Goal: Task Accomplishment & Management: Complete application form

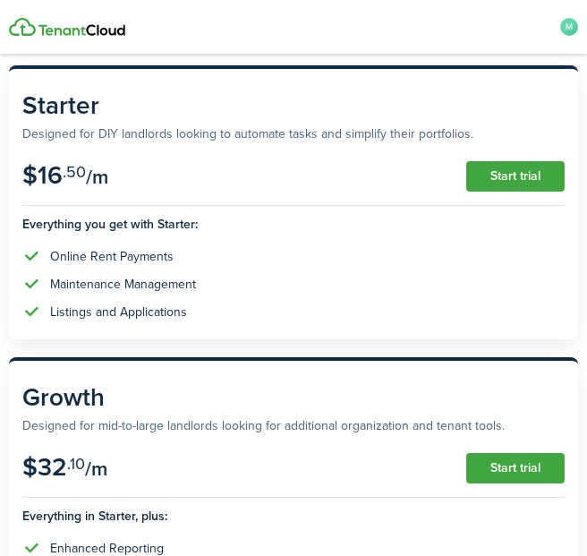
scroll to position [210, 0]
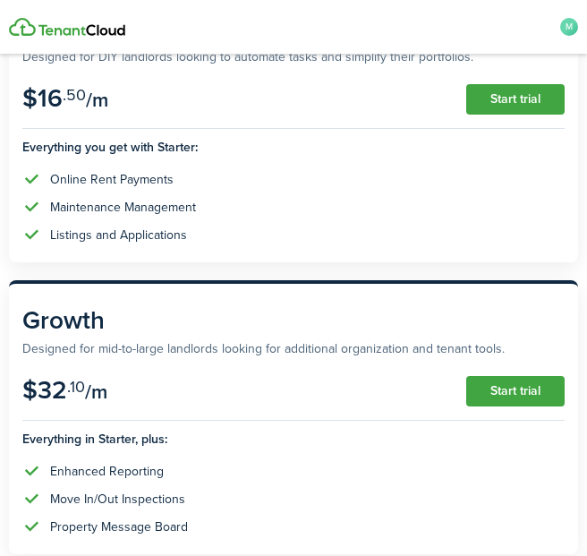
click at [141, 173] on div "Online Rent Payments" at bounding box center [112, 179] width 124 height 19
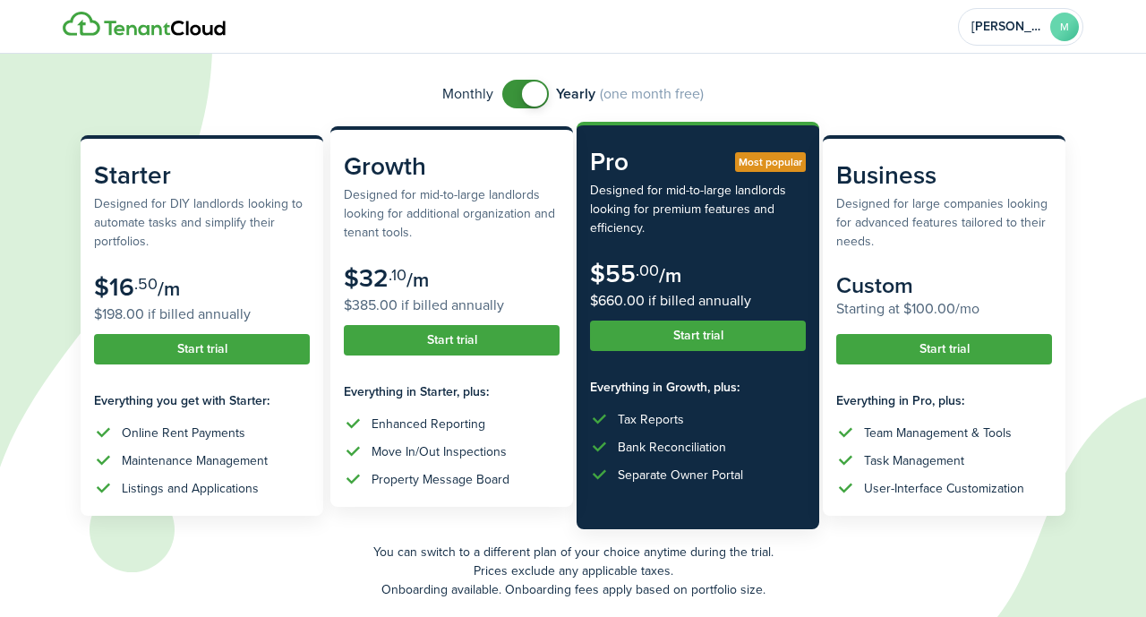
scroll to position [186, 0]
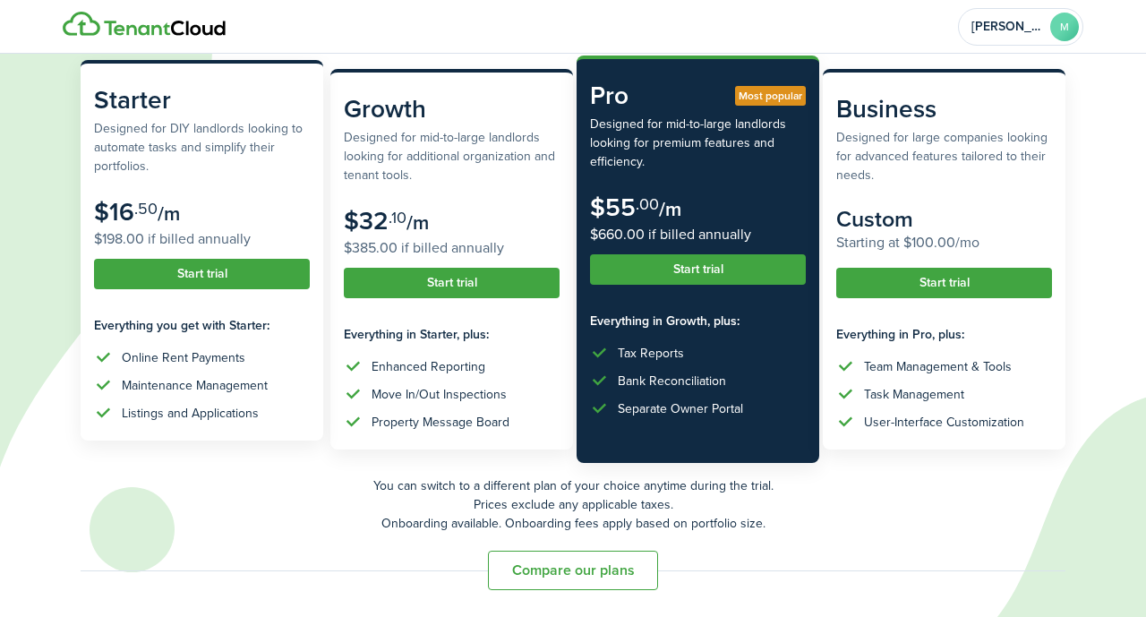
click at [227, 357] on div "Online Rent Payments" at bounding box center [184, 357] width 124 height 19
click at [226, 334] on subscription-pricing-card-features-title "Everything you get with Starter:" at bounding box center [202, 325] width 216 height 19
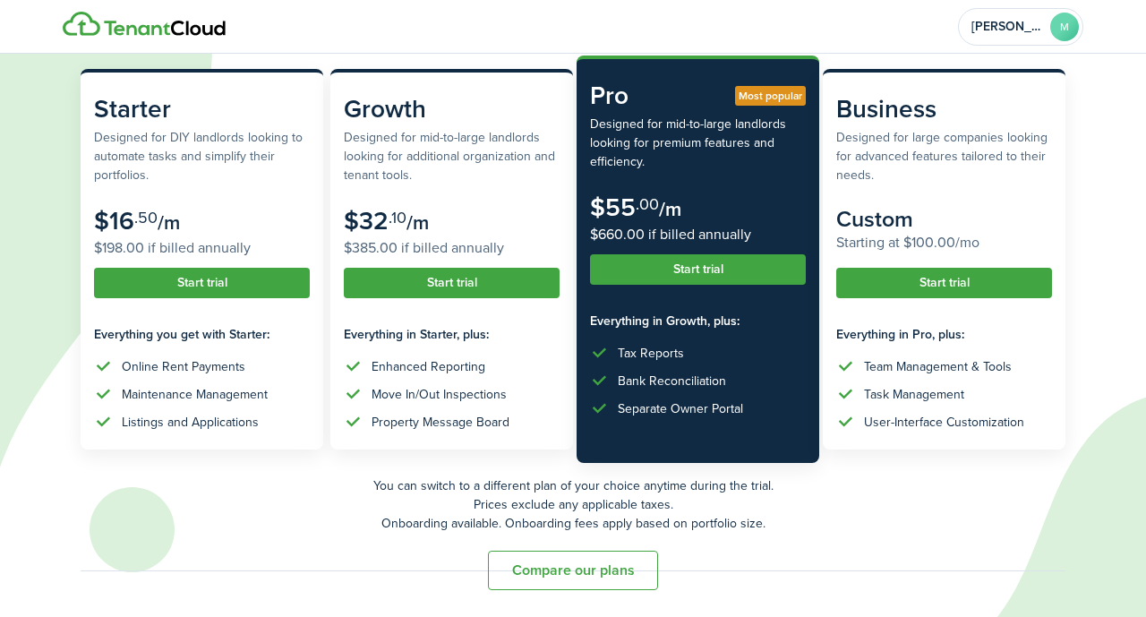
click at [579, 555] on button "Compare our plans" at bounding box center [573, 570] width 170 height 39
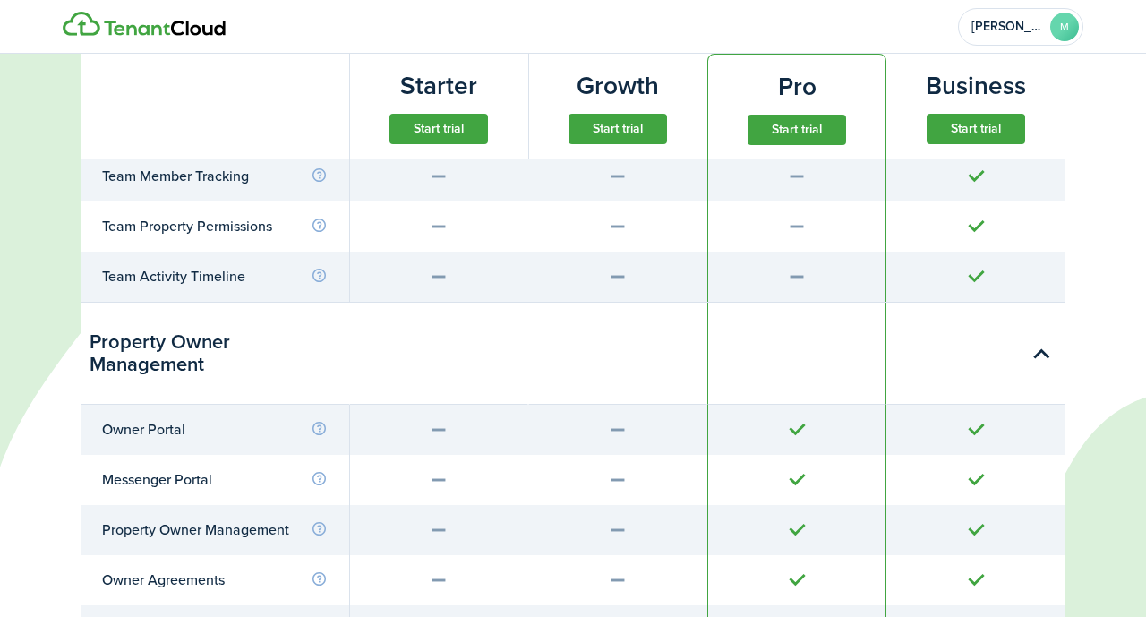
scroll to position [5446, 0]
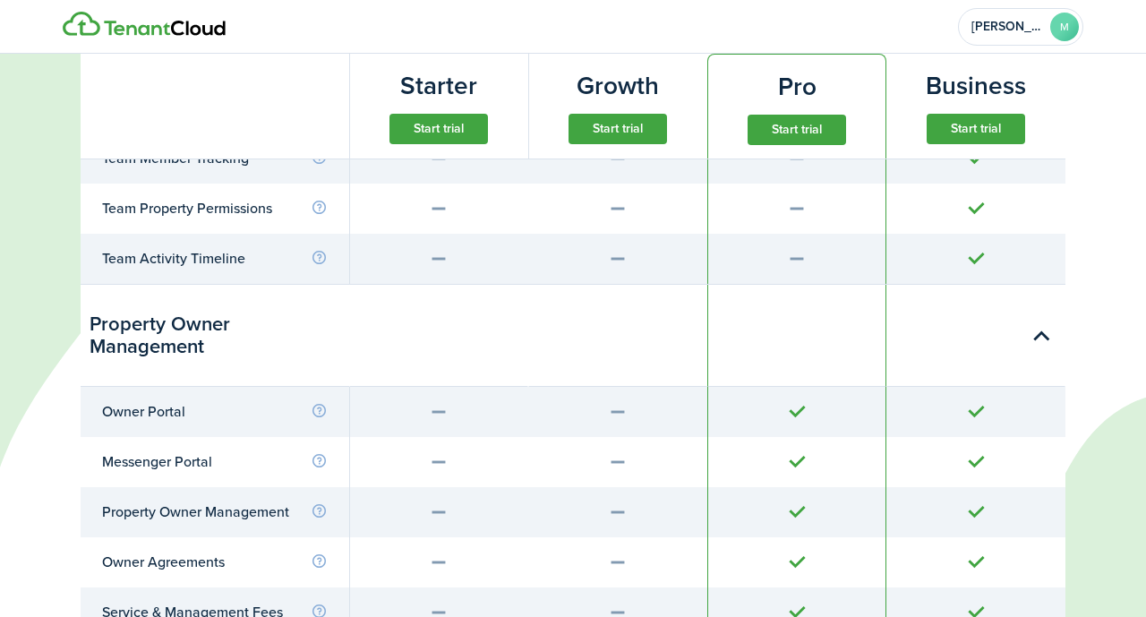
click at [436, 137] on button "Start trial" at bounding box center [439, 129] width 98 height 30
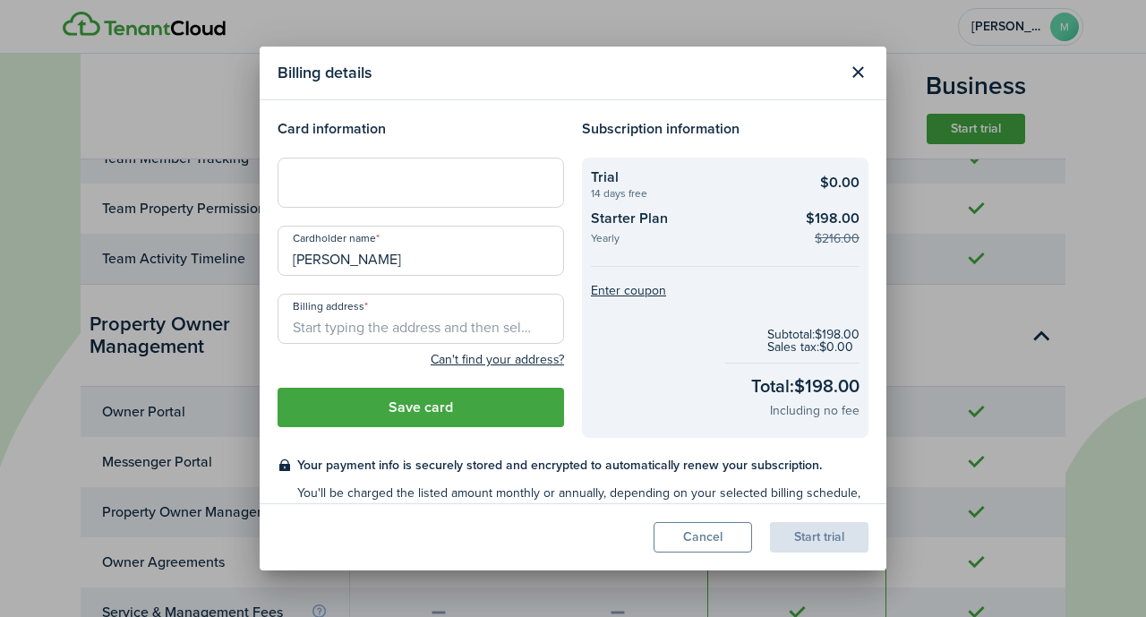
click at [586, 66] on button "Close modal" at bounding box center [858, 72] width 30 height 30
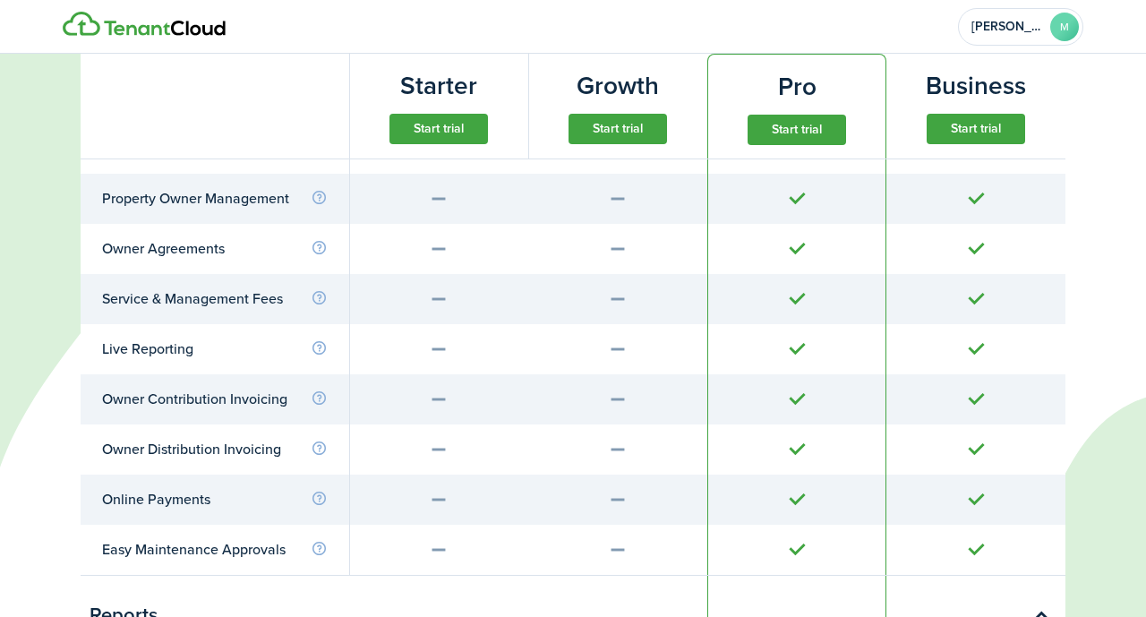
scroll to position [5790, 0]
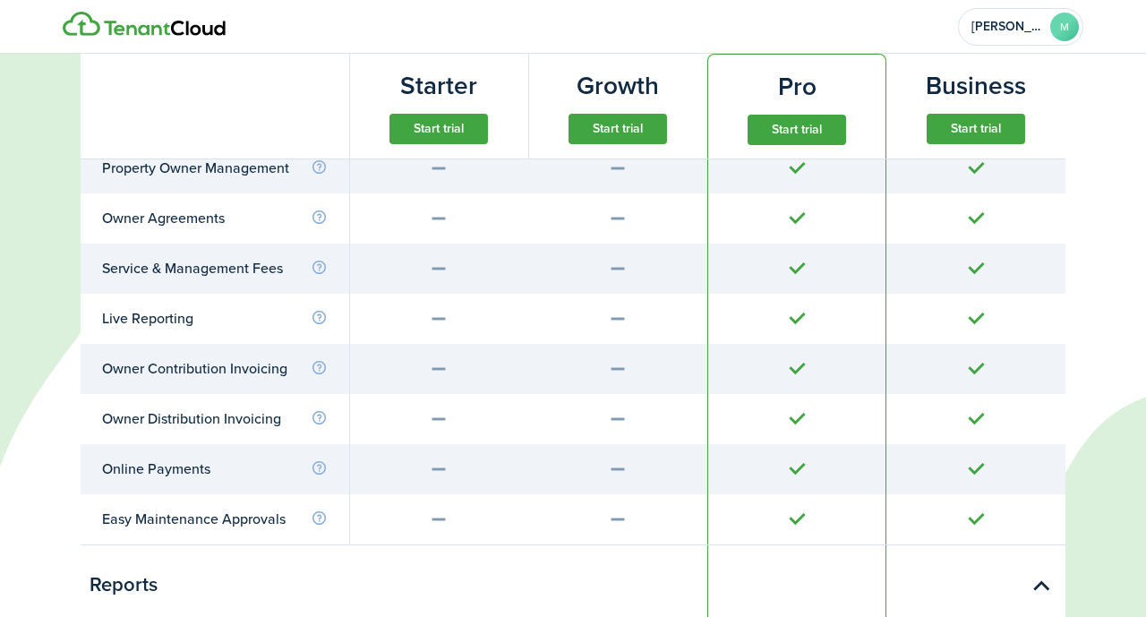
click at [463, 189] on td at bounding box center [438, 168] width 179 height 50
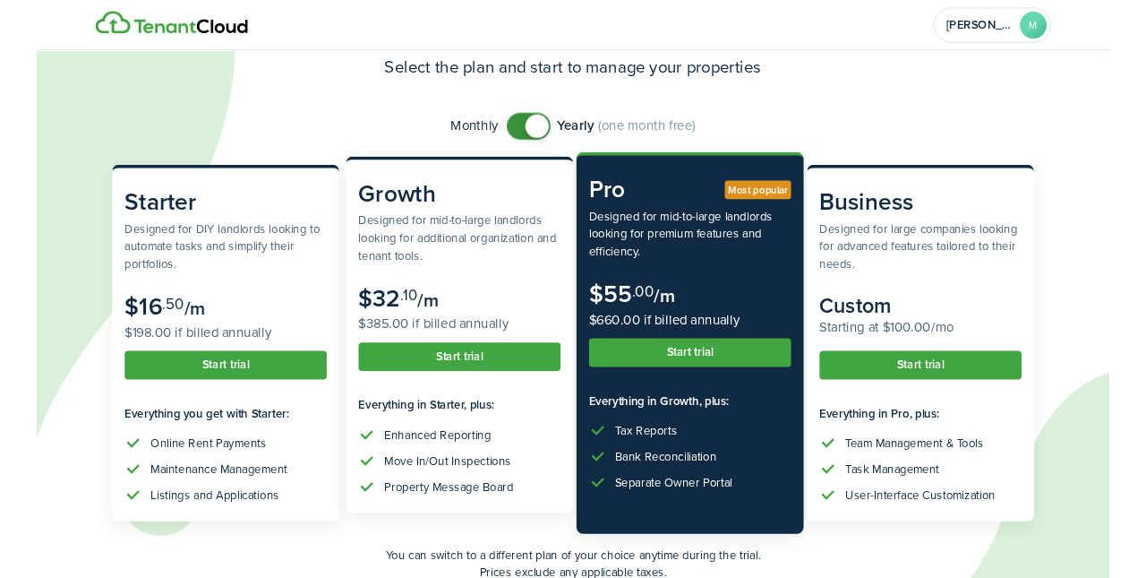
scroll to position [67, 0]
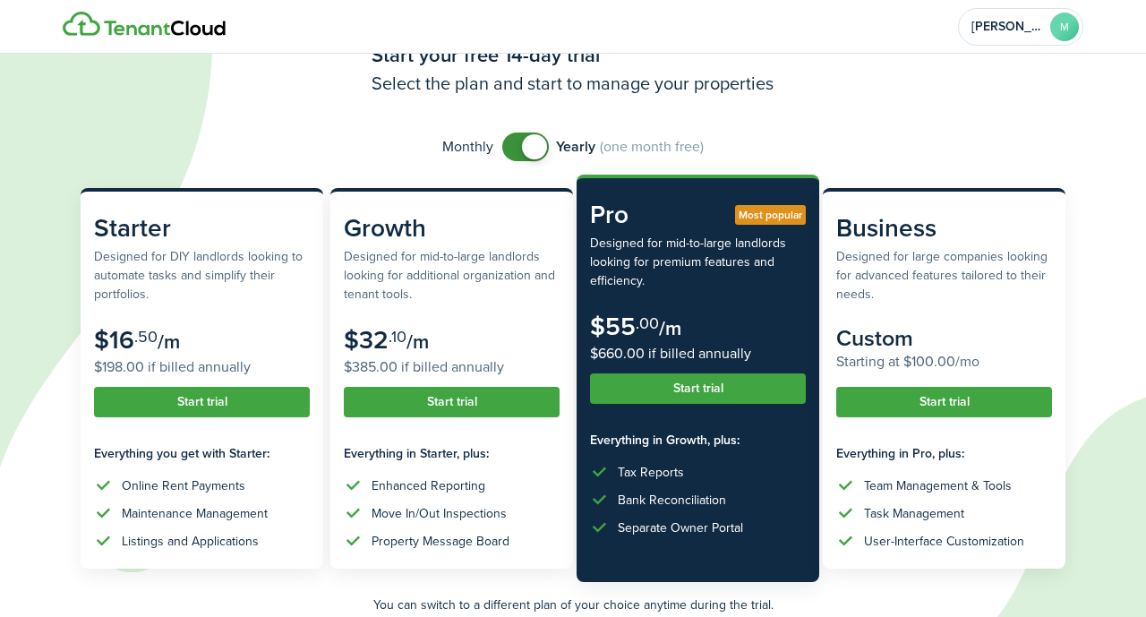
checkbox input "false"
click at [518, 144] on span at bounding box center [526, 147] width 18 height 29
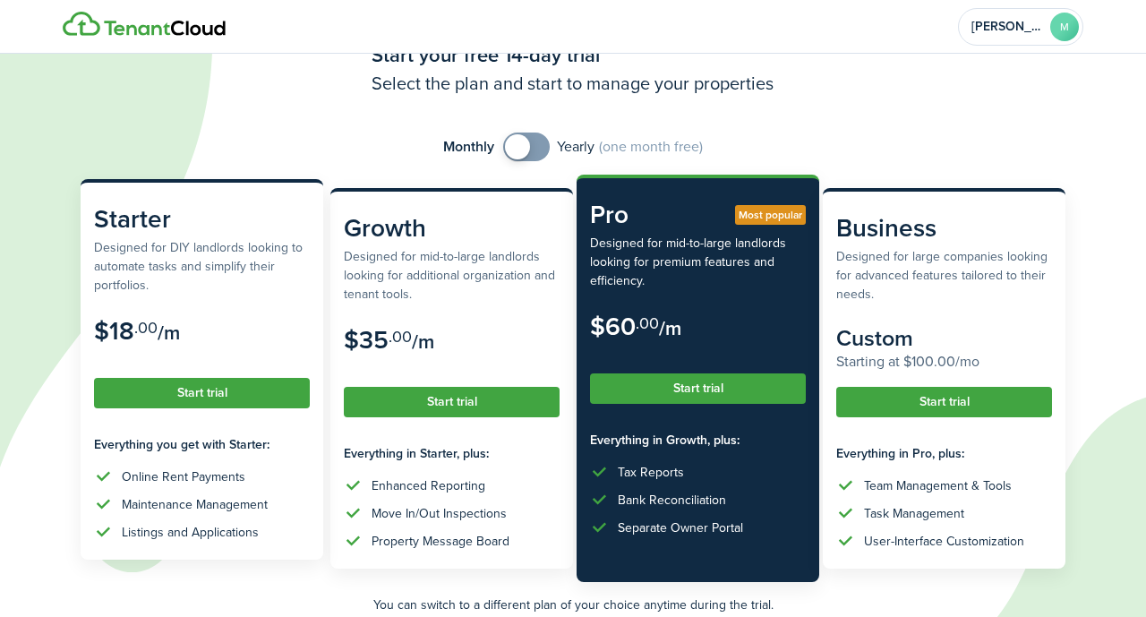
click at [190, 403] on button "Start trial" at bounding box center [202, 393] width 216 height 30
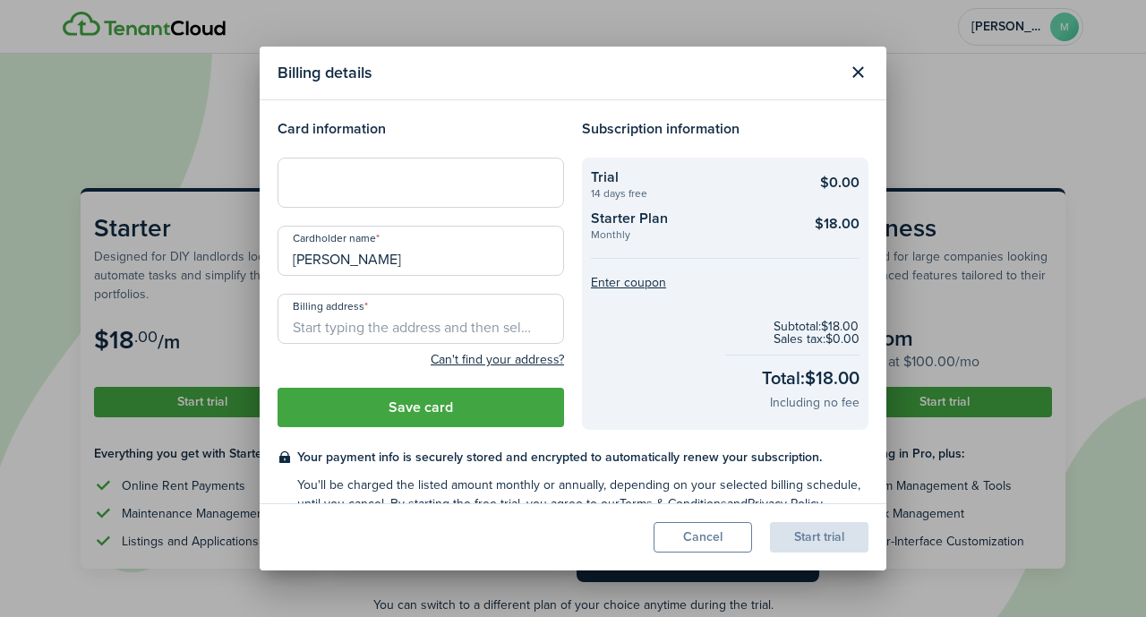
click at [360, 191] on div at bounding box center [421, 183] width 287 height 50
click at [441, 330] on input "Billing address" at bounding box center [421, 319] width 287 height 50
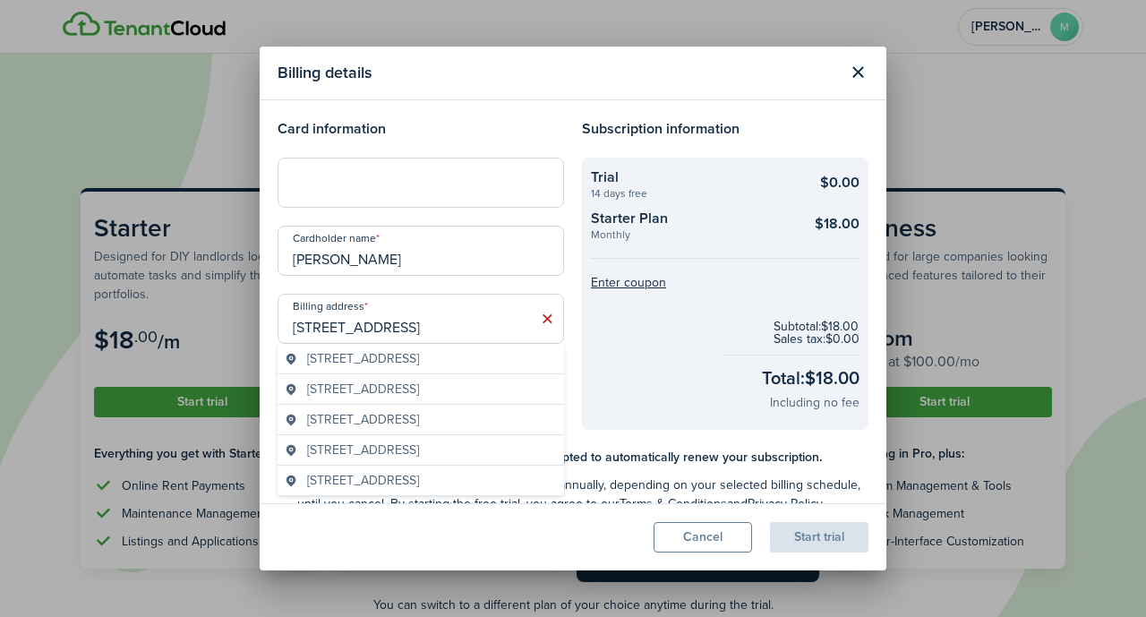
click at [419, 364] on span "[STREET_ADDRESS]" at bounding box center [363, 358] width 112 height 19
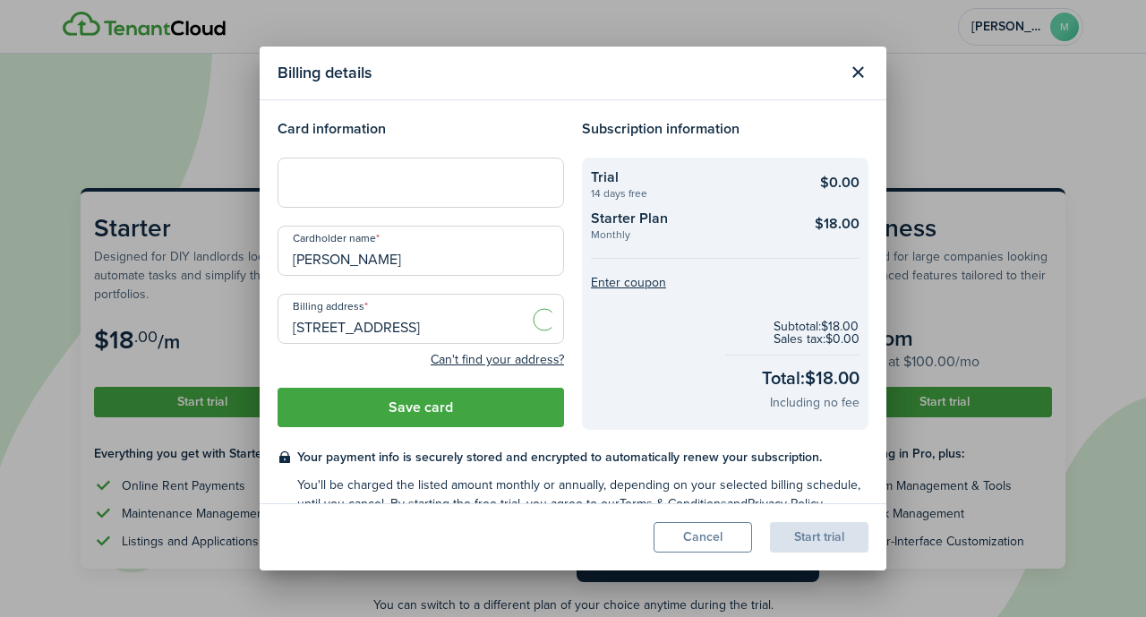
type input "[STREET_ADDRESS]"
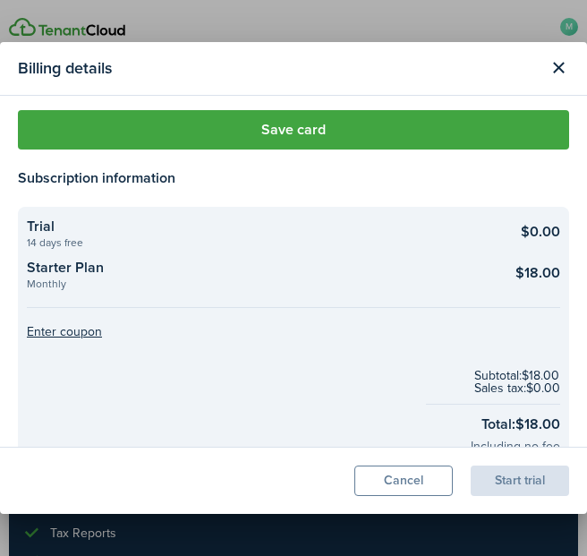
scroll to position [0, 0]
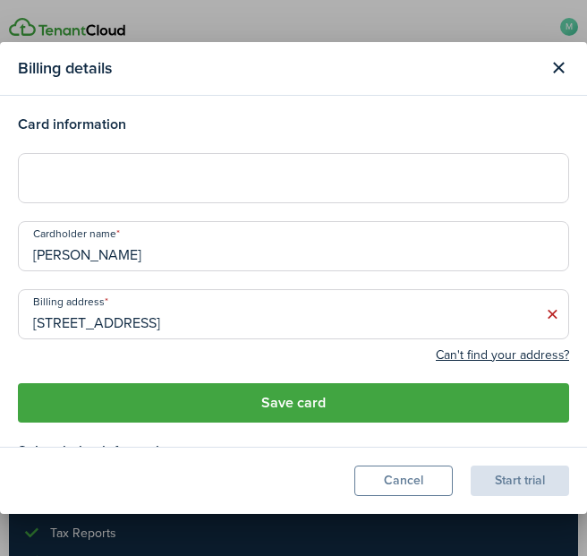
click at [294, 405] on button "Save card" at bounding box center [294, 402] width 552 height 39
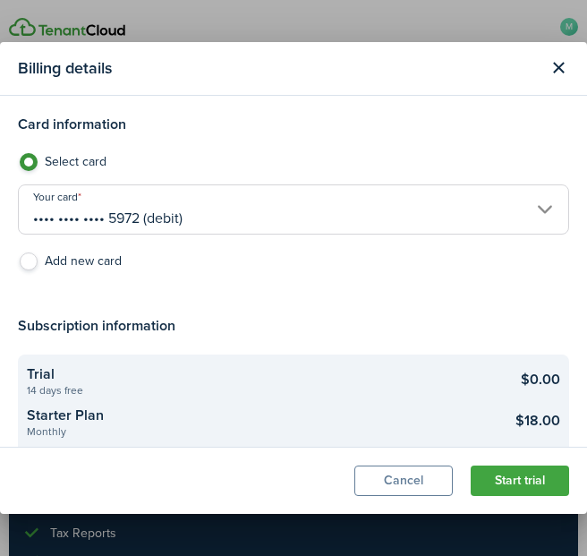
click at [524, 480] on button "Start trial" at bounding box center [520, 481] width 98 height 30
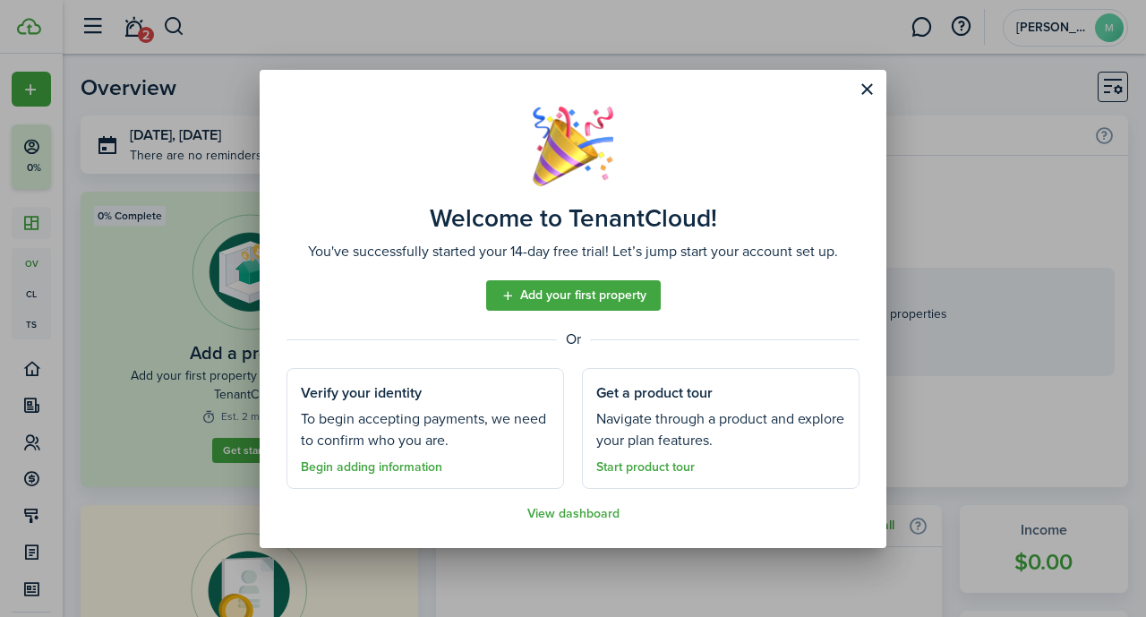
click at [391, 467] on link "Begin adding information" at bounding box center [371, 467] width 141 height 14
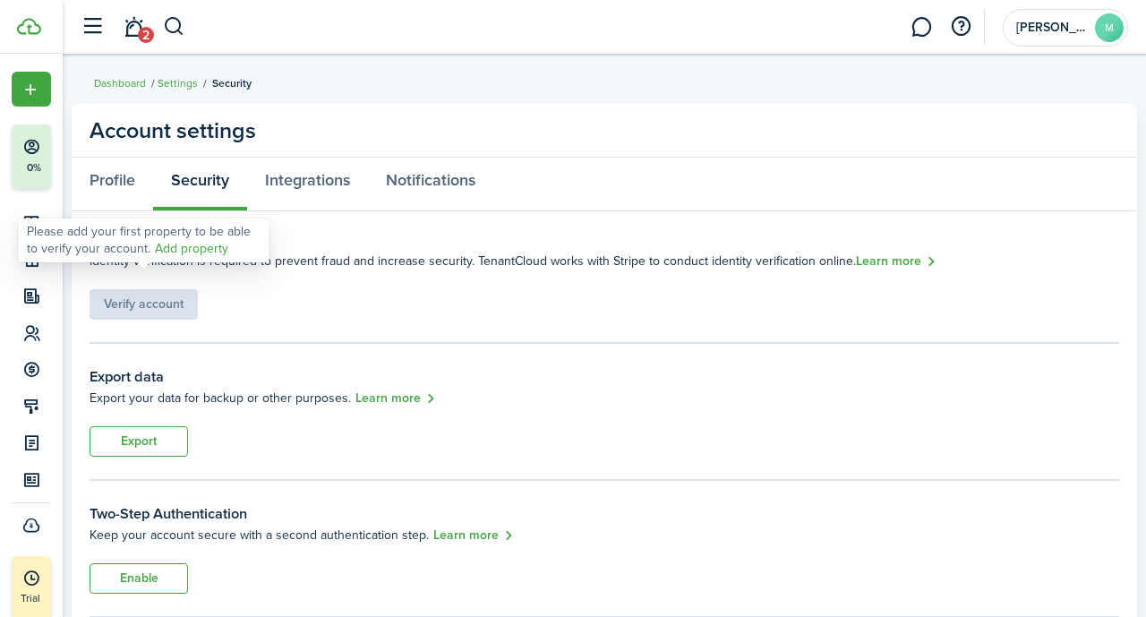
click at [176, 247] on link "Add property" at bounding box center [191, 248] width 73 height 19
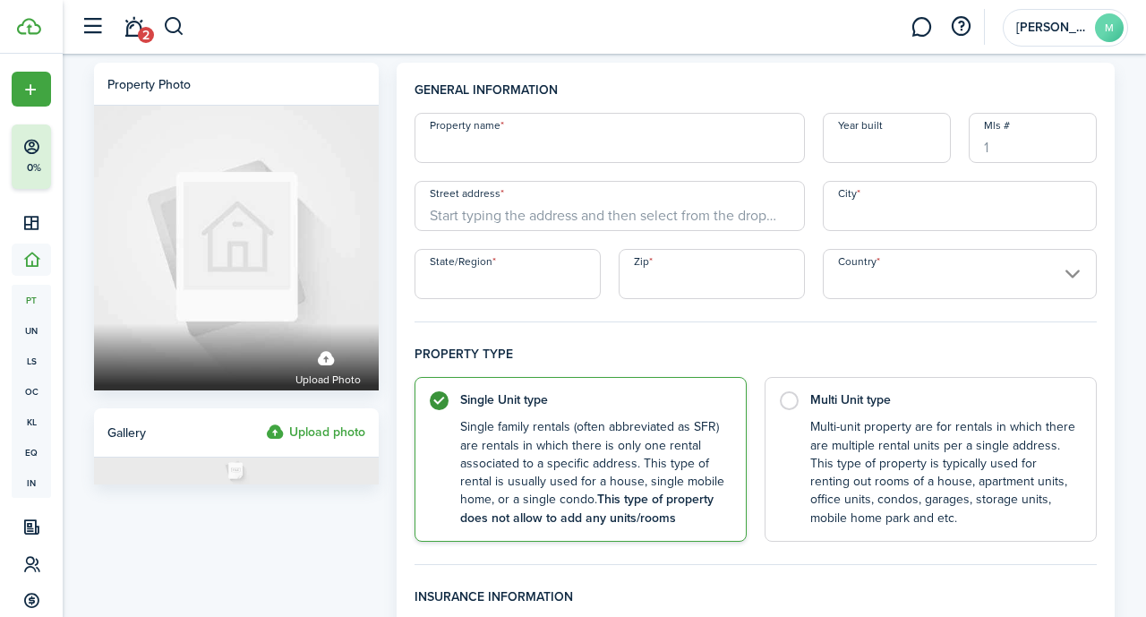
click at [527, 141] on input "Property name" at bounding box center [610, 138] width 390 height 50
type input "[STREET_ADDRESS]"
drag, startPoint x: 617, startPoint y: 147, endPoint x: 406, endPoint y: 133, distance: 211.8
click at [406, 133] on div "Property name [STREET_ADDRESS]" at bounding box center [610, 138] width 408 height 50
click at [436, 218] on input "Street address" at bounding box center [610, 206] width 390 height 50
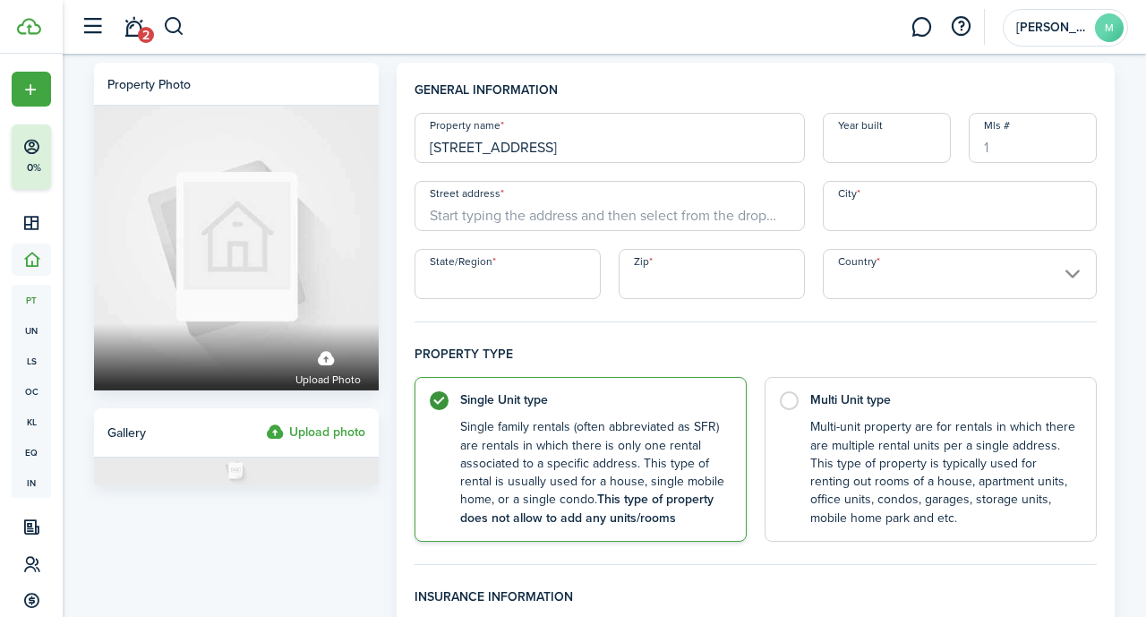
paste input "[STREET_ADDRESS]"
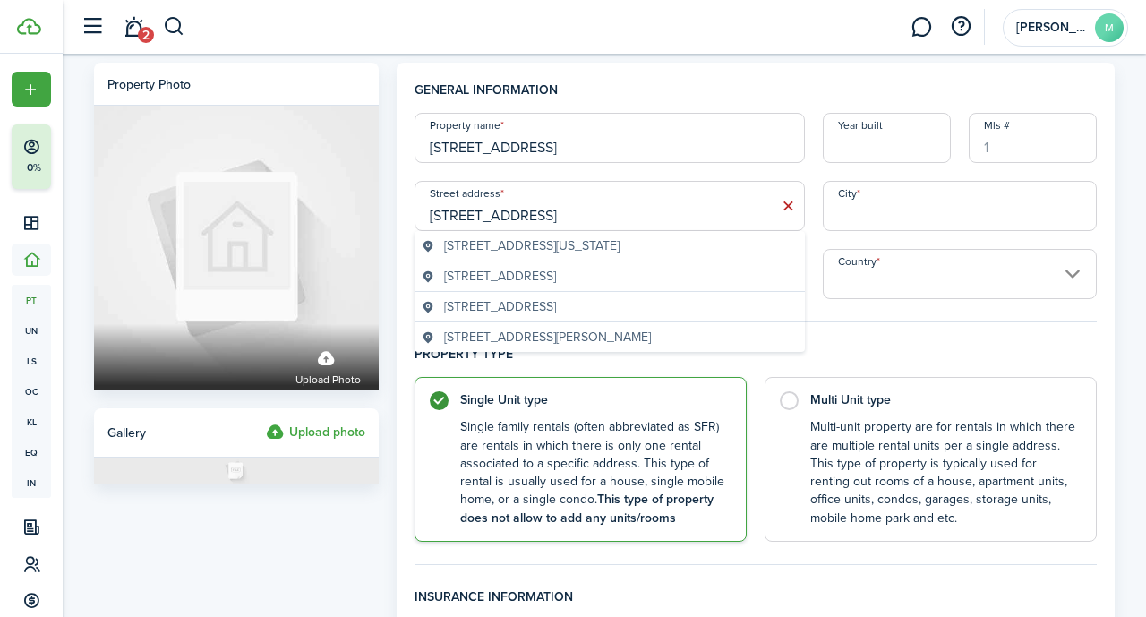
click at [586, 253] on geo-item "[STREET_ADDRESS][US_STATE]" at bounding box center [610, 245] width 376 height 19
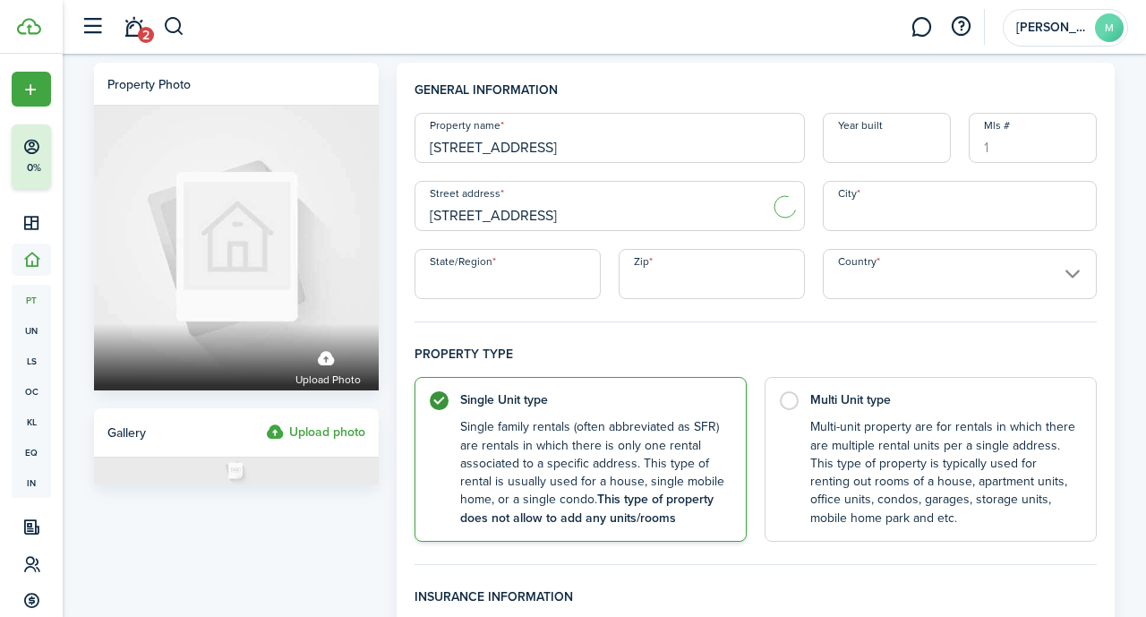
type input "Heavenly Holw Pl"
type input "Henry County"
type input "GA"
type input "30253"
type input "[GEOGRAPHIC_DATA]"
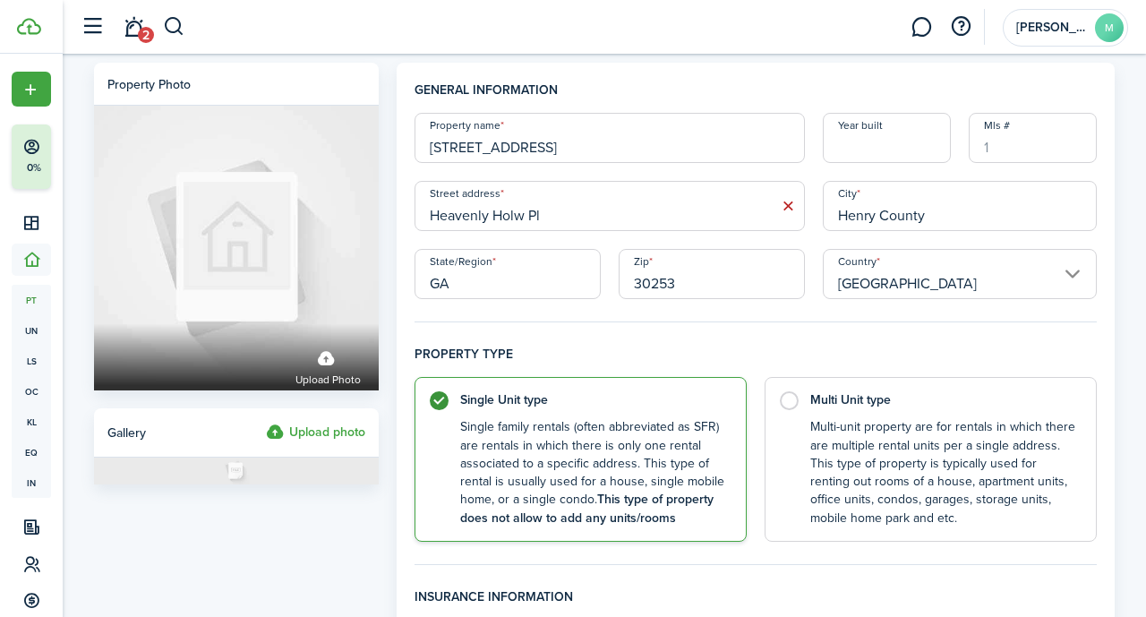
drag, startPoint x: 935, startPoint y: 215, endPoint x: 784, endPoint y: 218, distance: 150.5
click at [586, 218] on div "Property name [STREET_ADDRESS] Year built Mls # Street address [GEOGRAPHIC_DATA…" at bounding box center [756, 206] width 700 height 186
type input "[PERSON_NAME]"
click at [586, 150] on input "Year built" at bounding box center [887, 138] width 128 height 50
type input "2025"
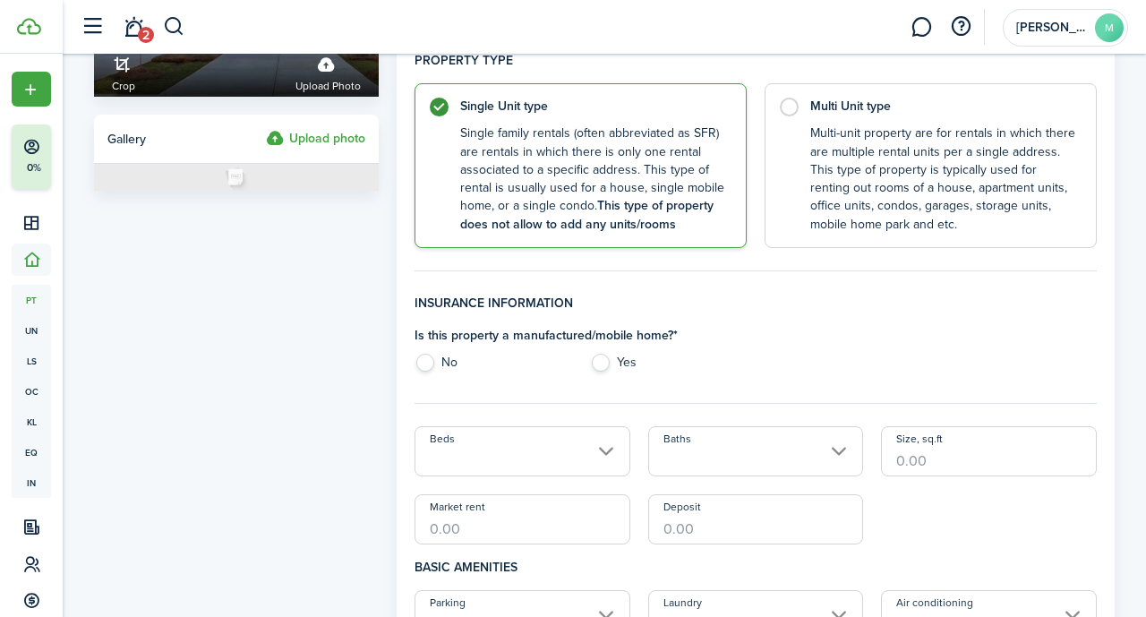
scroll to position [328, 0]
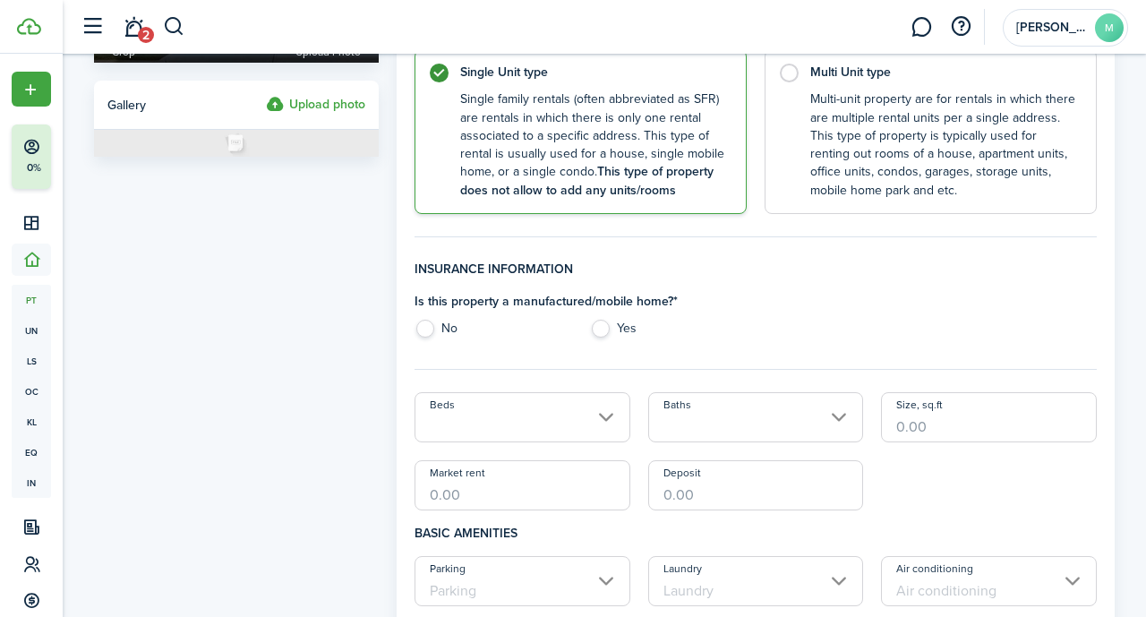
click at [433, 324] on label "No" at bounding box center [493, 333] width 157 height 27
radio input "true"
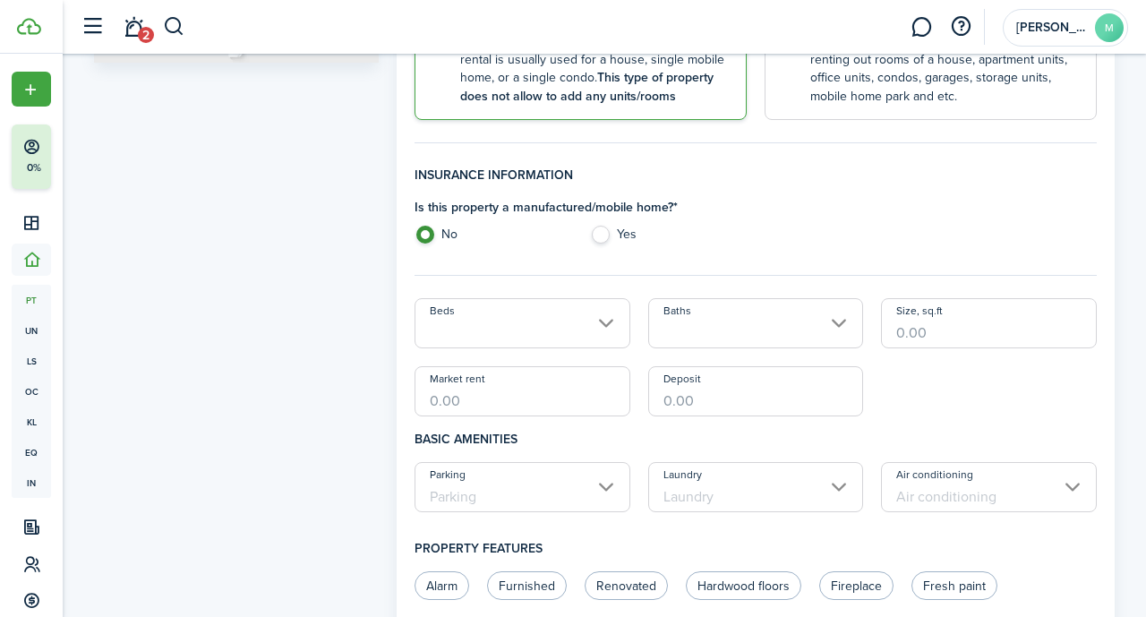
scroll to position [478, 0]
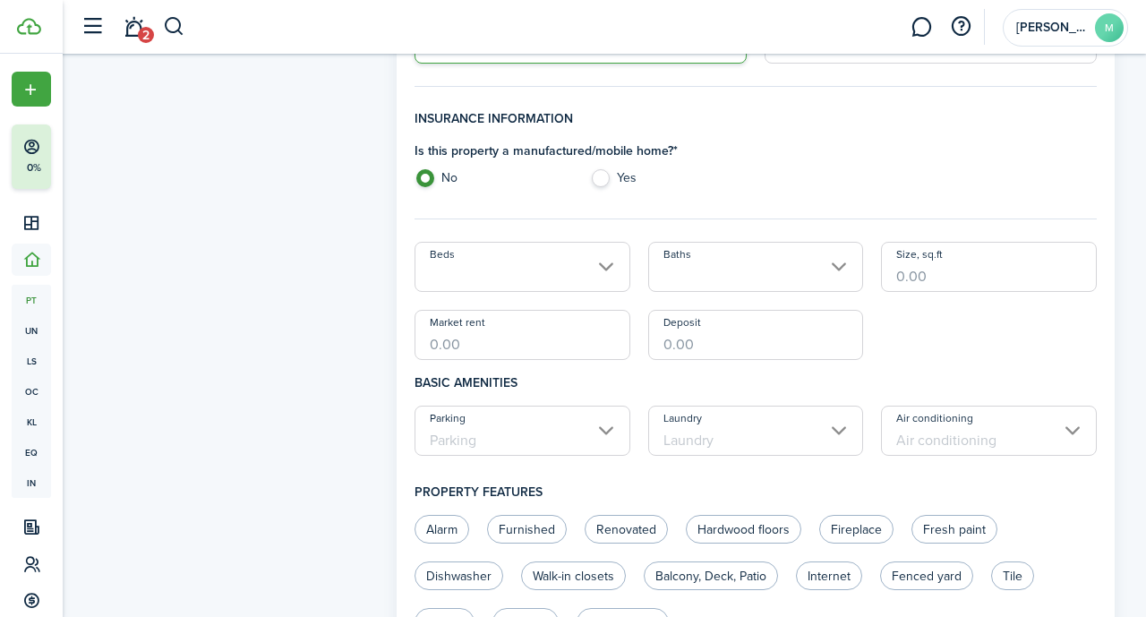
click at [586, 267] on input "Beds" at bounding box center [523, 267] width 216 height 50
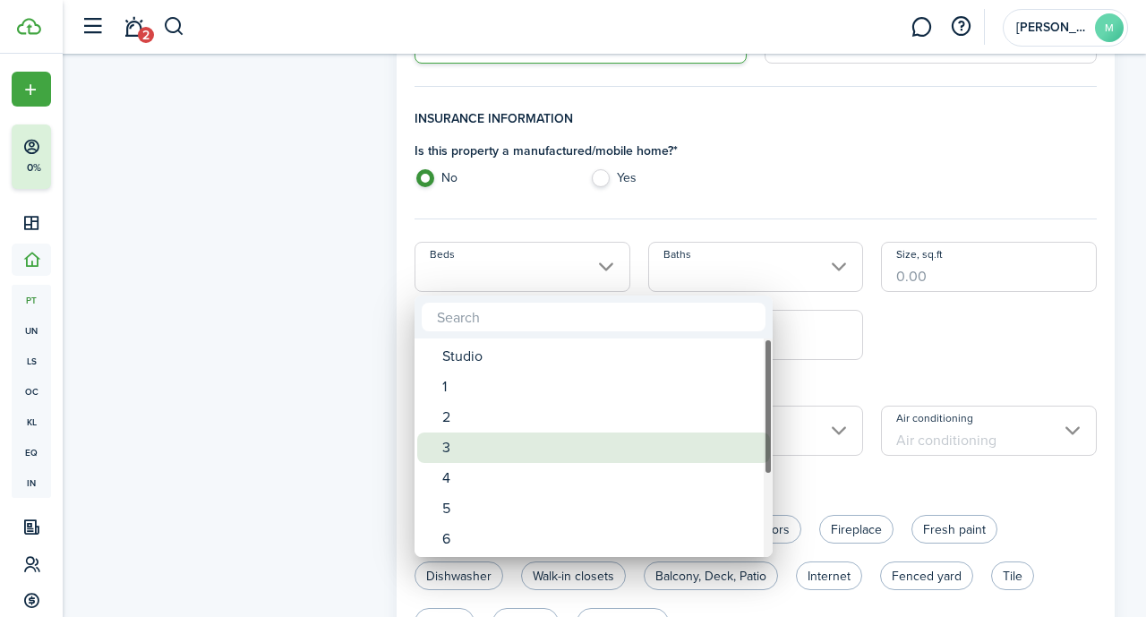
click at [470, 442] on div "3" at bounding box center [600, 447] width 317 height 30
type input "3"
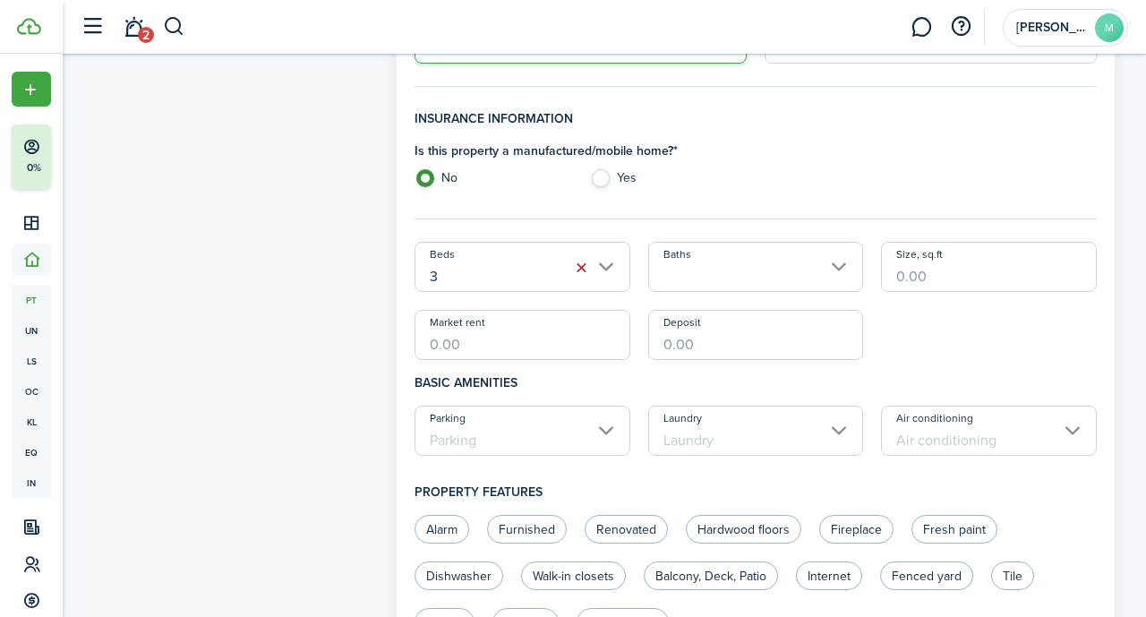
click at [586, 267] on input "Baths" at bounding box center [756, 267] width 216 height 50
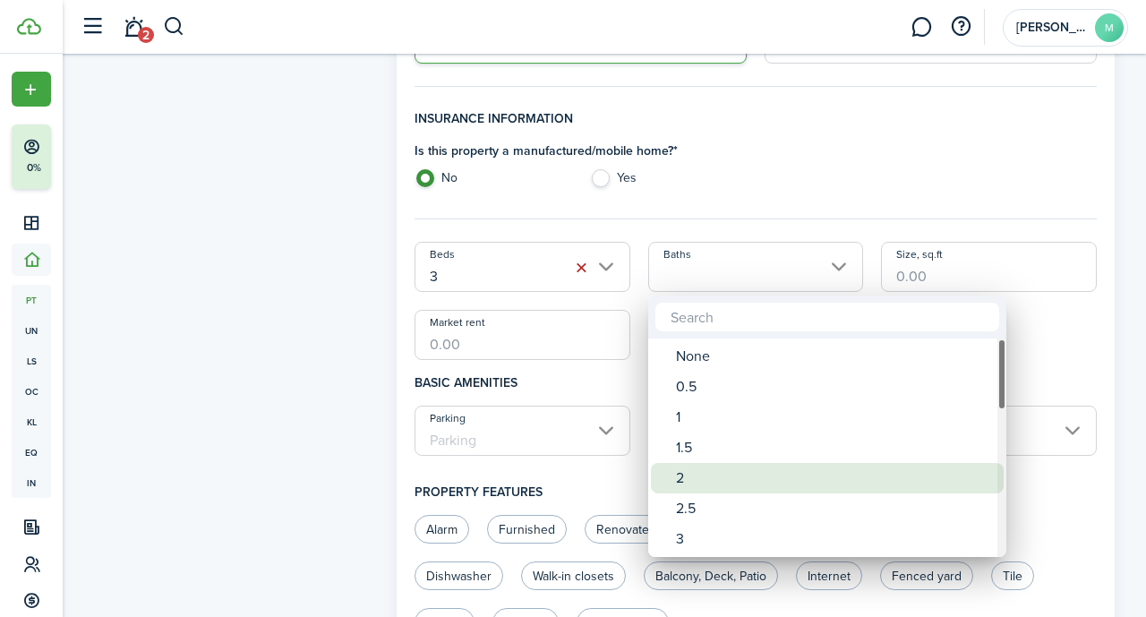
click at [586, 477] on div "2" at bounding box center [834, 478] width 317 height 30
type input "2"
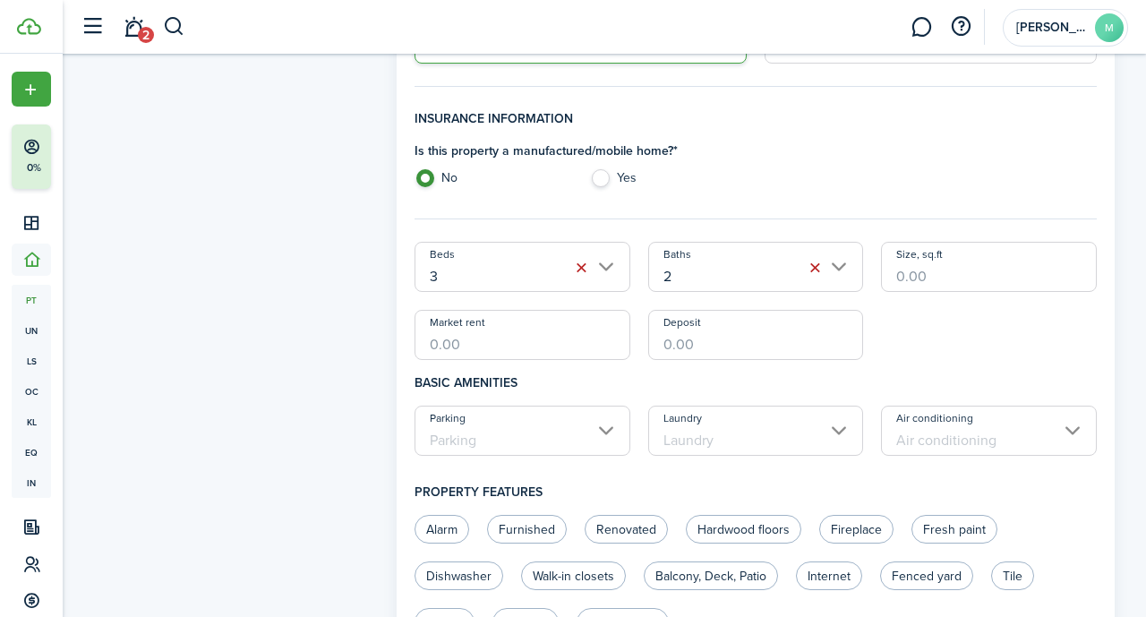
click at [557, 347] on input "Market rent" at bounding box center [523, 335] width 216 height 50
type input "$2,600.00"
click at [586, 342] on input "Deposit" at bounding box center [756, 335] width 216 height 50
click at [586, 435] on input "Parking" at bounding box center [523, 431] width 216 height 50
type input "$2,600.00"
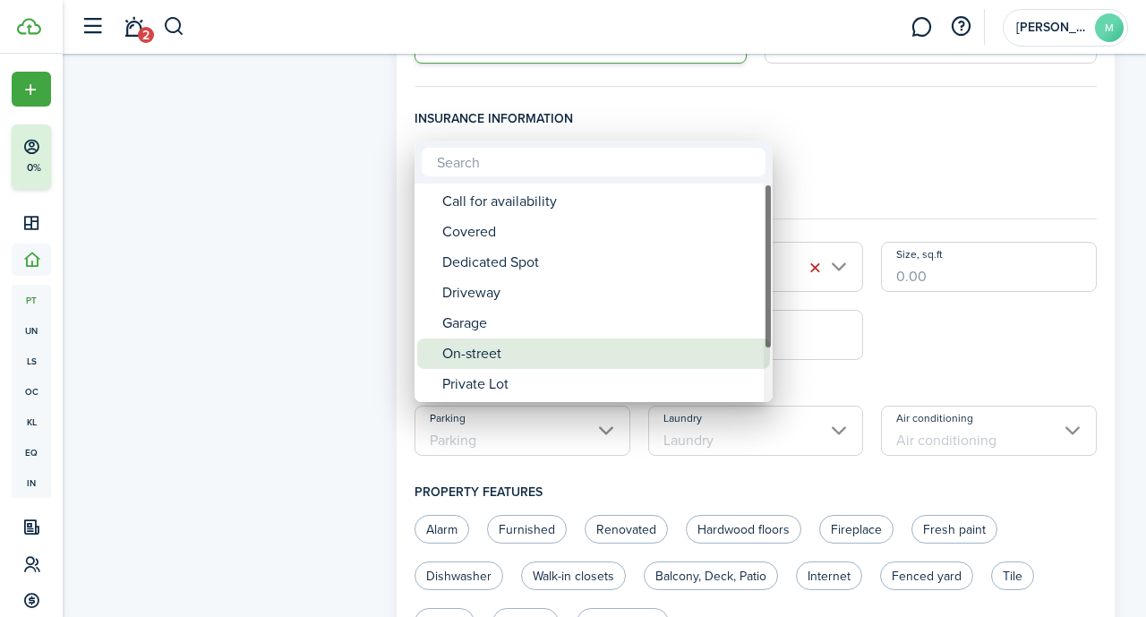
click at [532, 338] on div "On-street" at bounding box center [600, 353] width 317 height 30
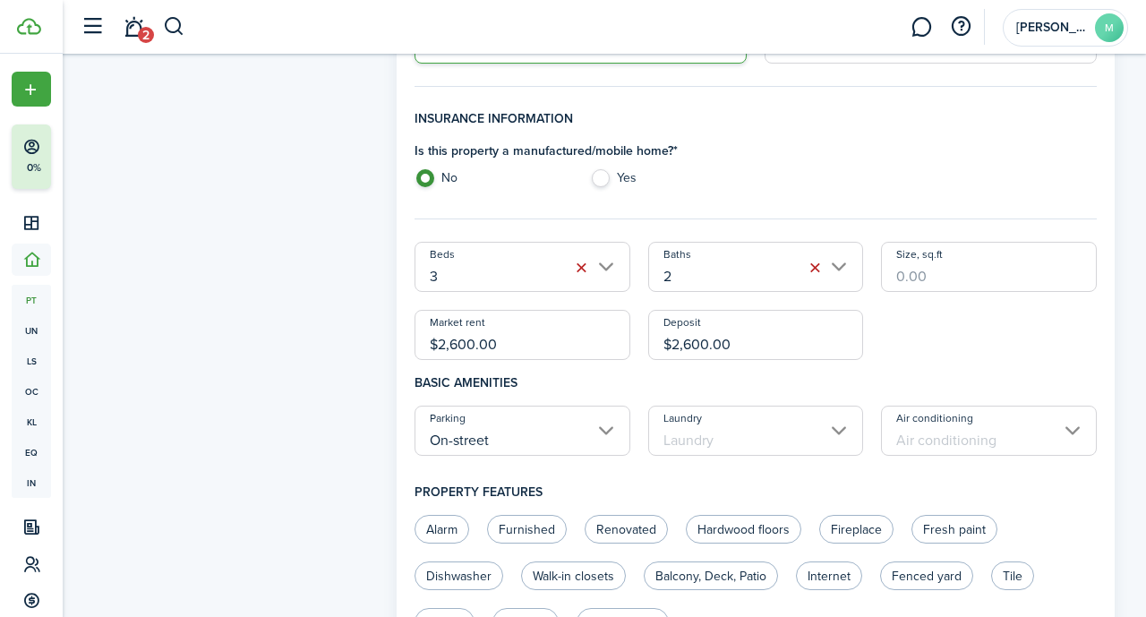
click at [472, 433] on input "On-street" at bounding box center [523, 431] width 216 height 50
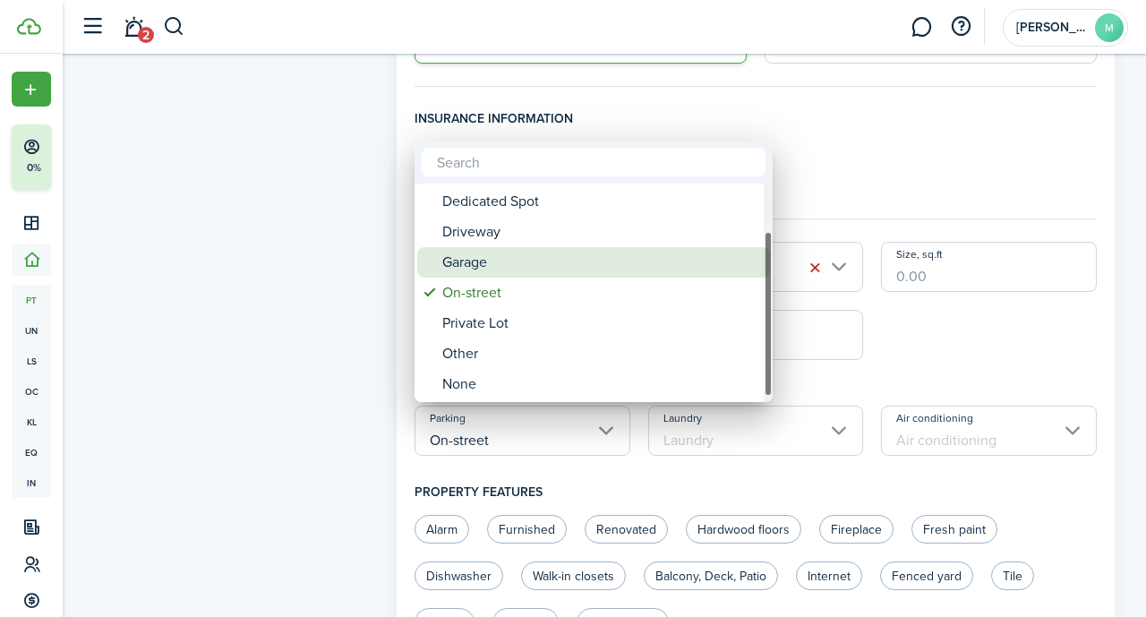
click at [517, 275] on div "Garage" at bounding box center [600, 262] width 317 height 30
type input "Garage"
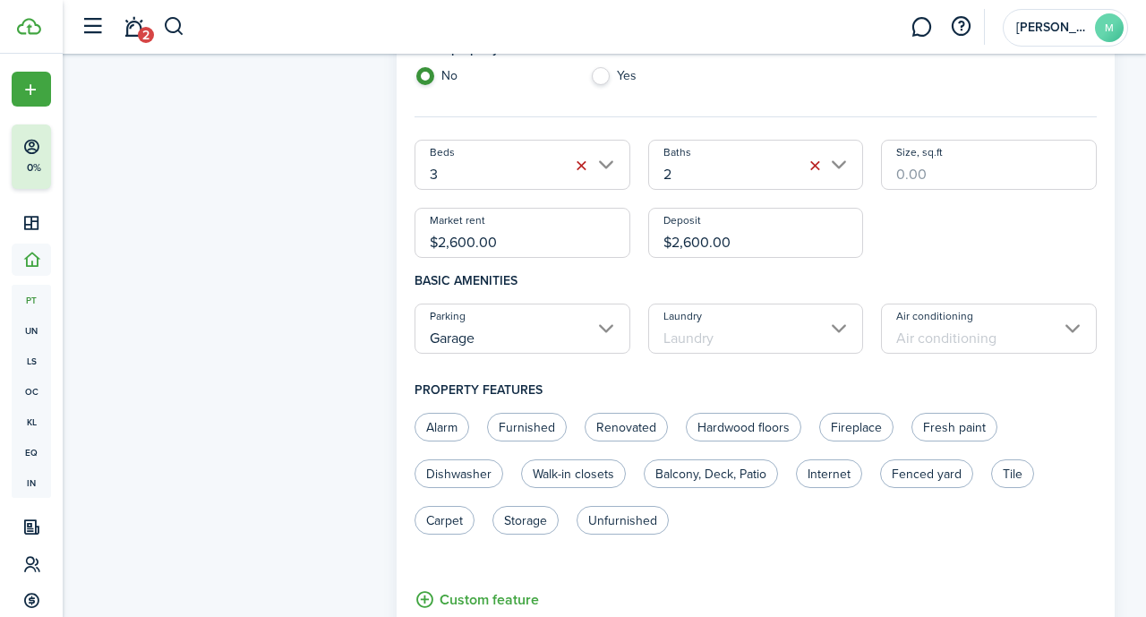
scroll to position [597, 0]
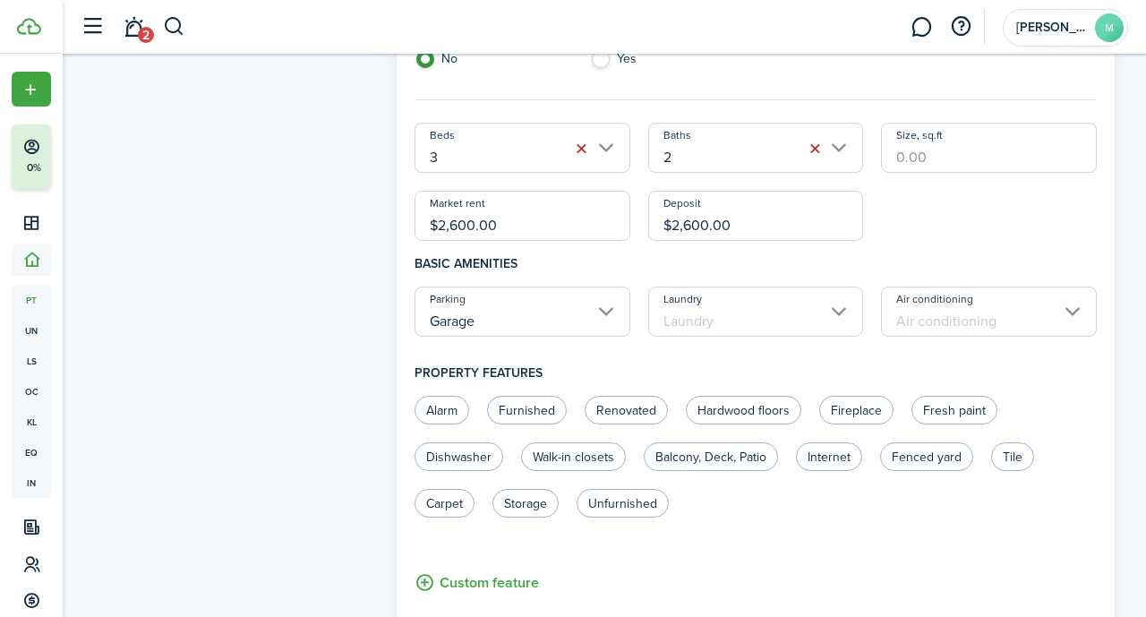
click at [586, 307] on input "Laundry" at bounding box center [756, 312] width 216 height 50
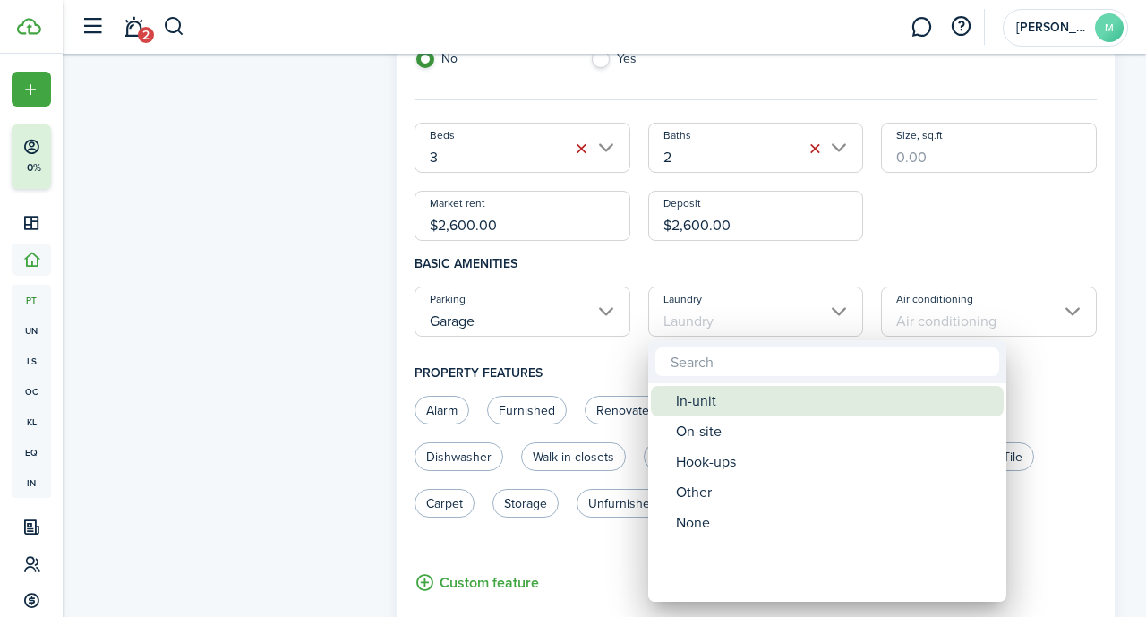
click at [586, 404] on div "In-unit" at bounding box center [834, 401] width 317 height 30
type input "In-unit"
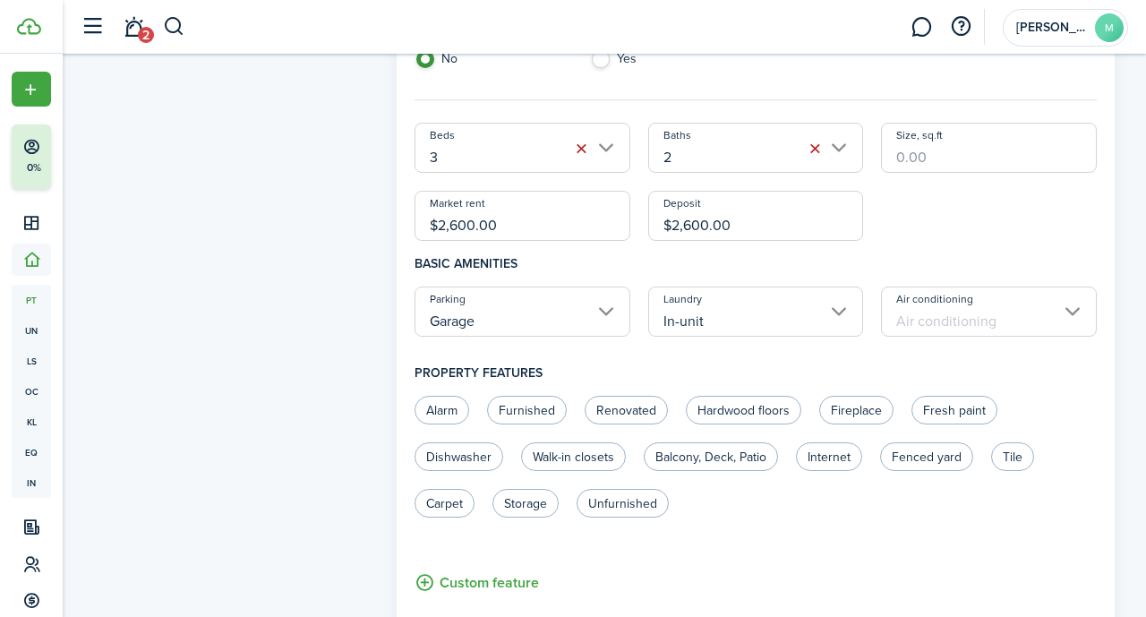
click at [586, 316] on input "Air conditioning" at bounding box center [989, 312] width 216 height 50
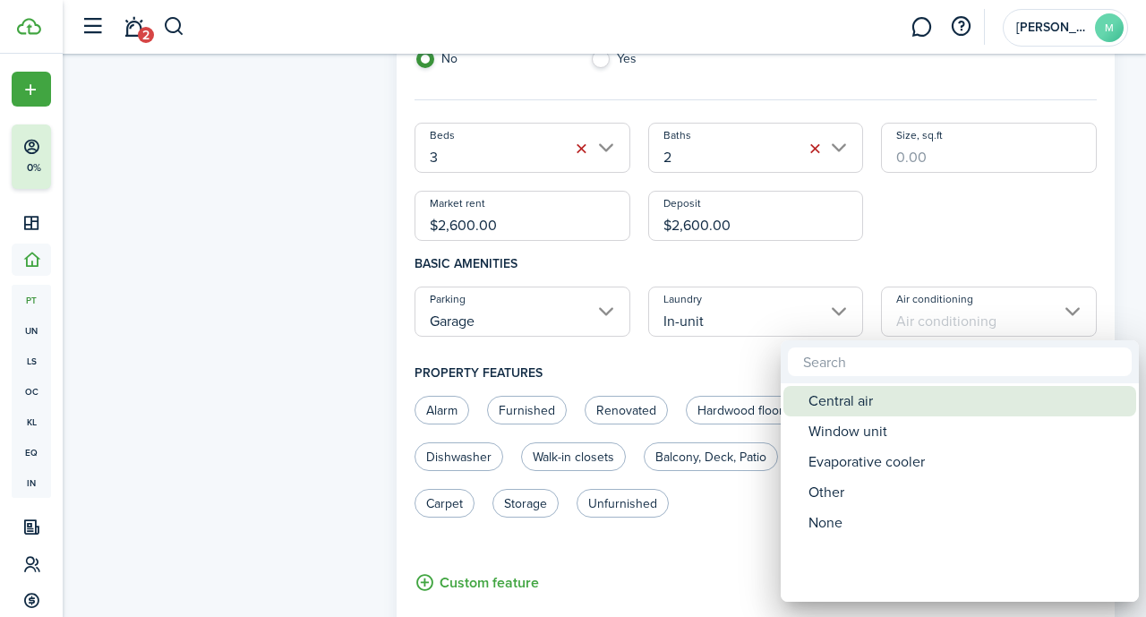
click at [586, 399] on div "Central air" at bounding box center [967, 401] width 317 height 30
type input "Central air"
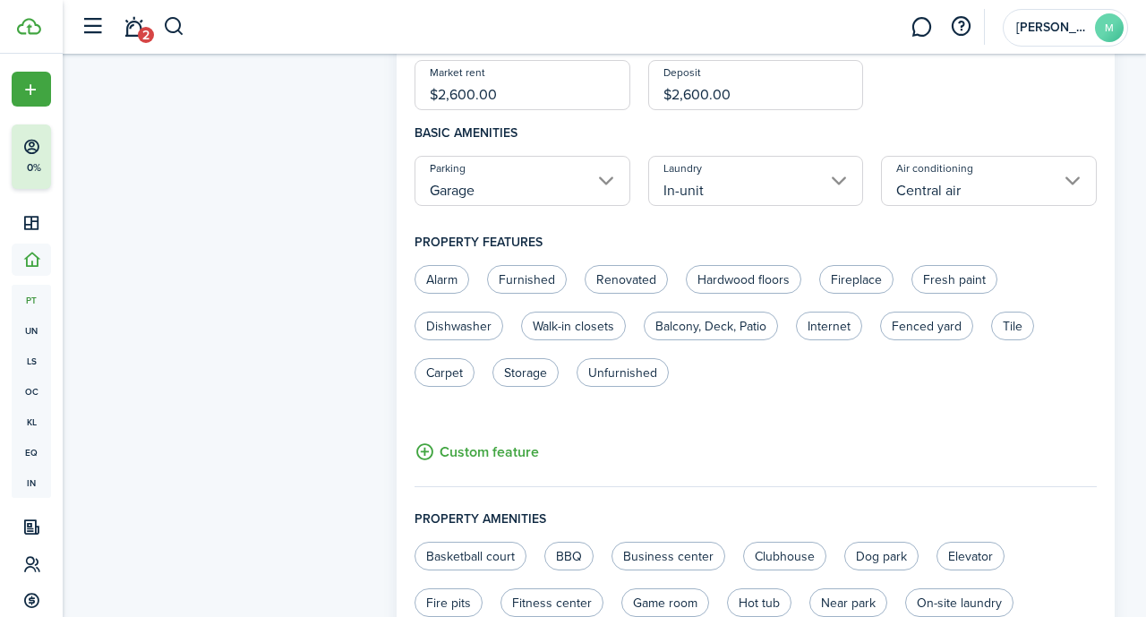
scroll to position [732, 0]
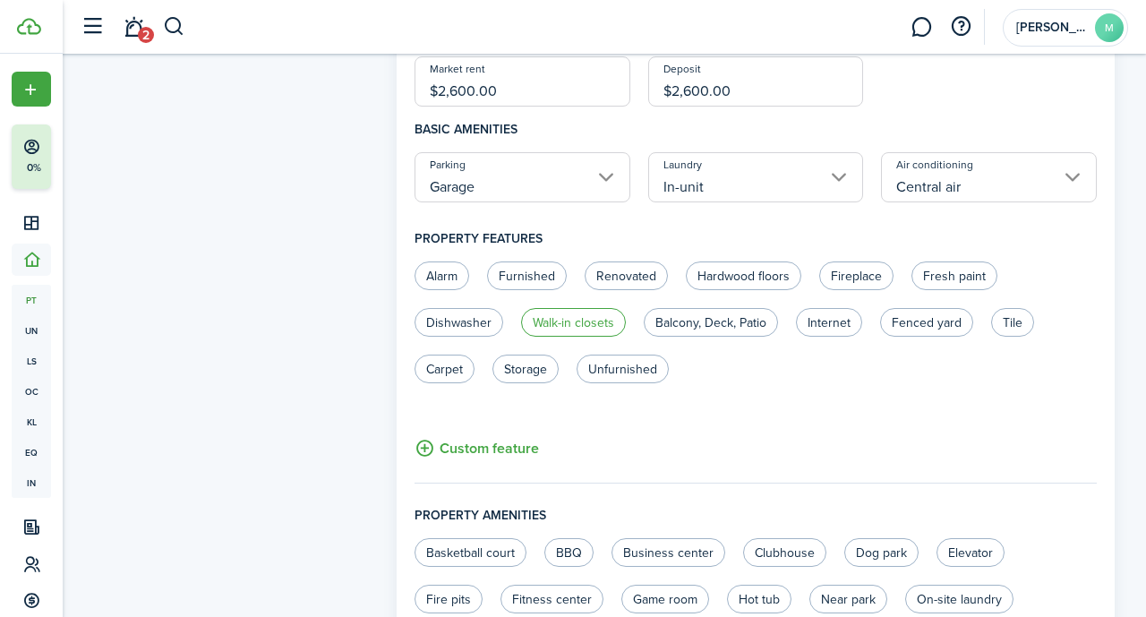
click at [576, 320] on label "Walk-in closets" at bounding box center [573, 322] width 105 height 29
radio input "true"
click at [586, 287] on label "Fresh paint" at bounding box center [955, 275] width 86 height 29
radio input "true"
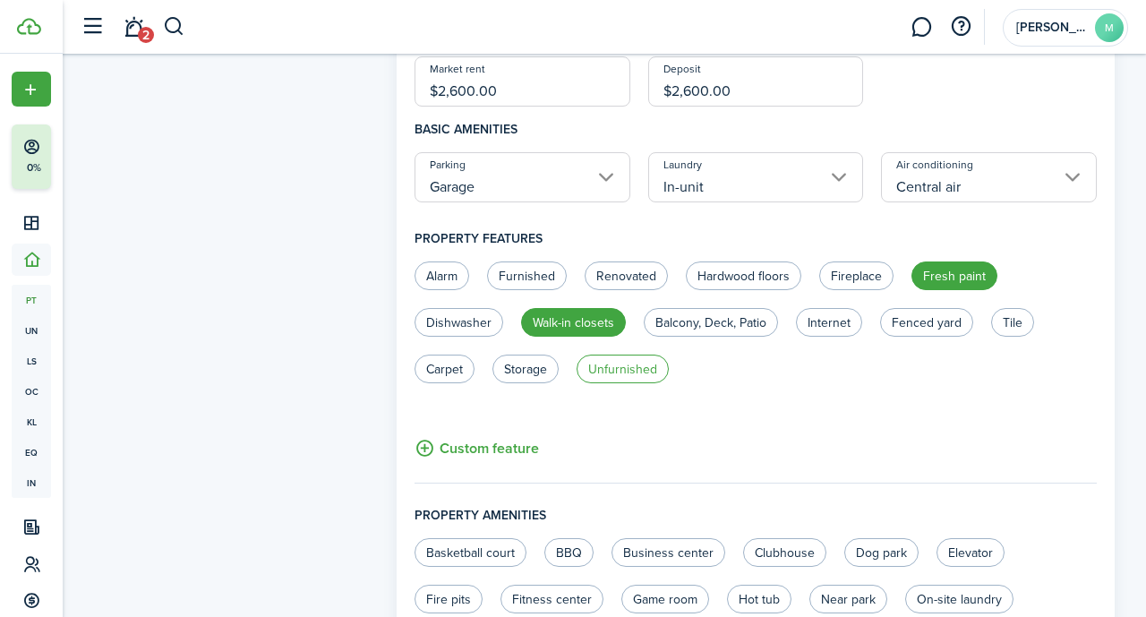
click at [586, 370] on label "Unfurnished" at bounding box center [623, 369] width 92 height 29
radio input "true"
click at [456, 366] on label "Carpet" at bounding box center [445, 369] width 60 height 29
radio input "true"
click at [479, 317] on label "Dishwasher" at bounding box center [459, 322] width 89 height 29
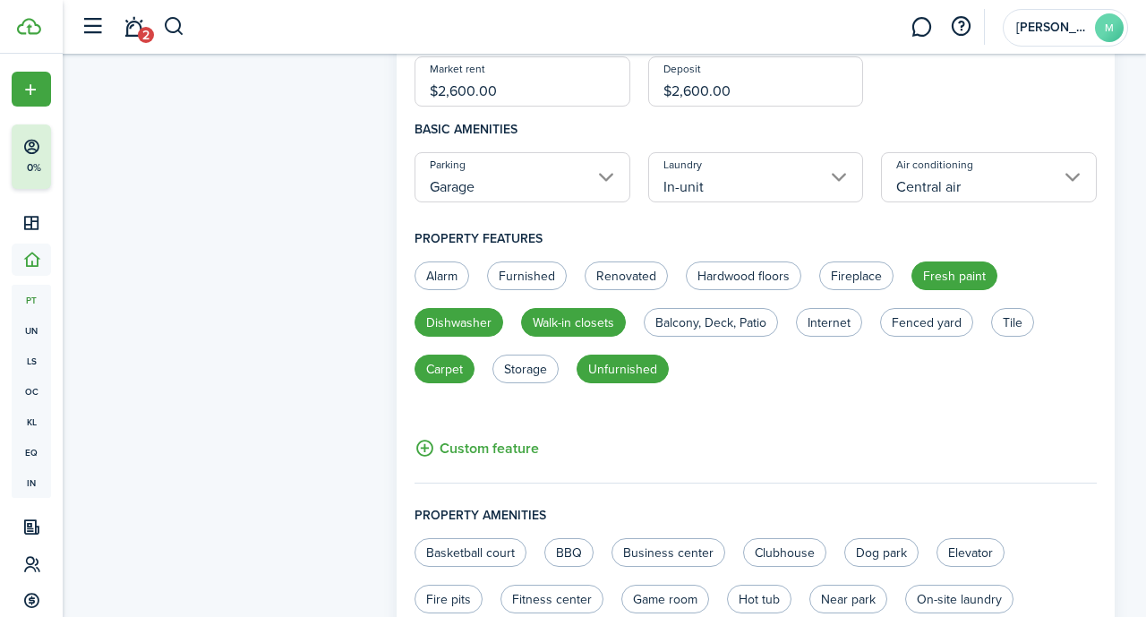
radio input "true"
click at [586, 278] on label "Hardwood floors" at bounding box center [744, 275] width 116 height 29
radio input "true"
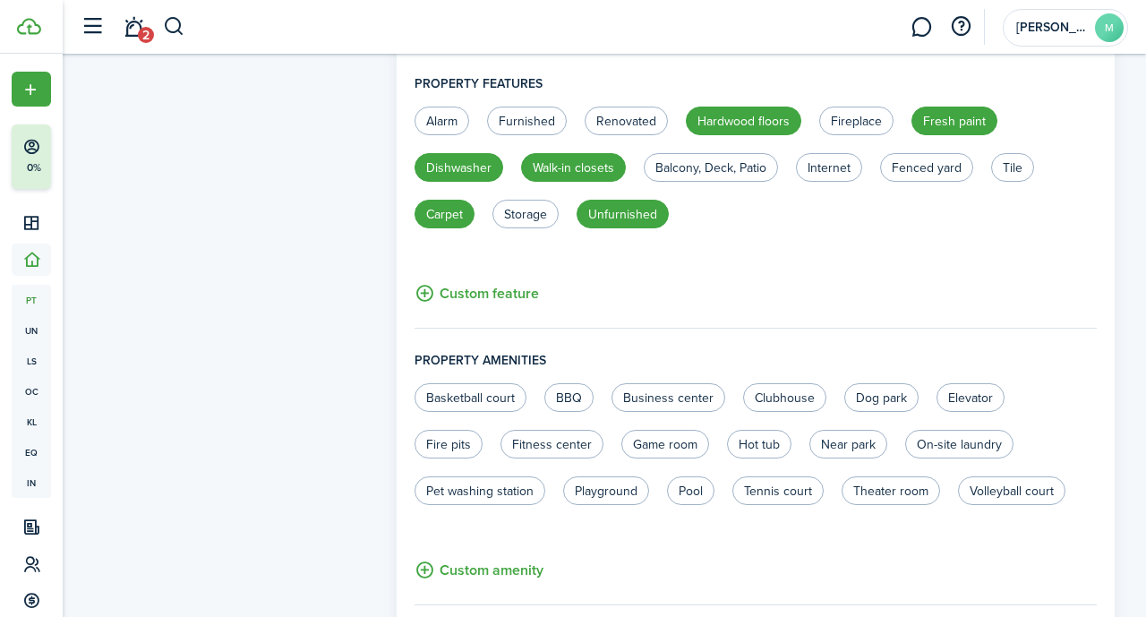
scroll to position [893, 0]
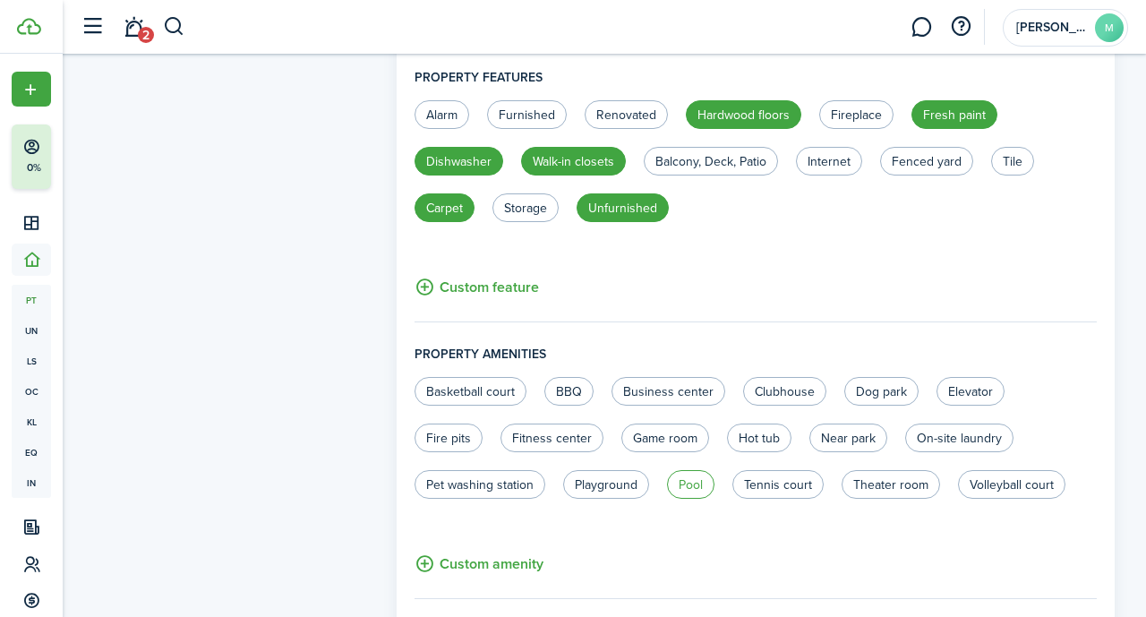
click at [586, 492] on label "Pool" at bounding box center [690, 484] width 47 height 29
radio input "true"
click at [586, 481] on label "Playground" at bounding box center [606, 484] width 86 height 29
radio input "true"
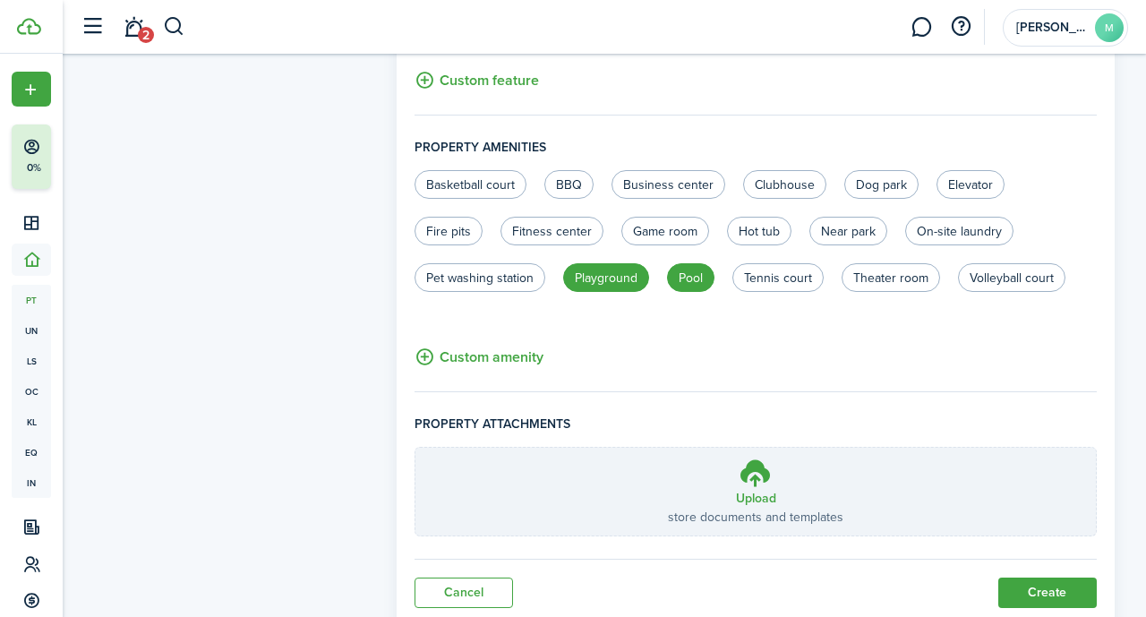
scroll to position [1157, 0]
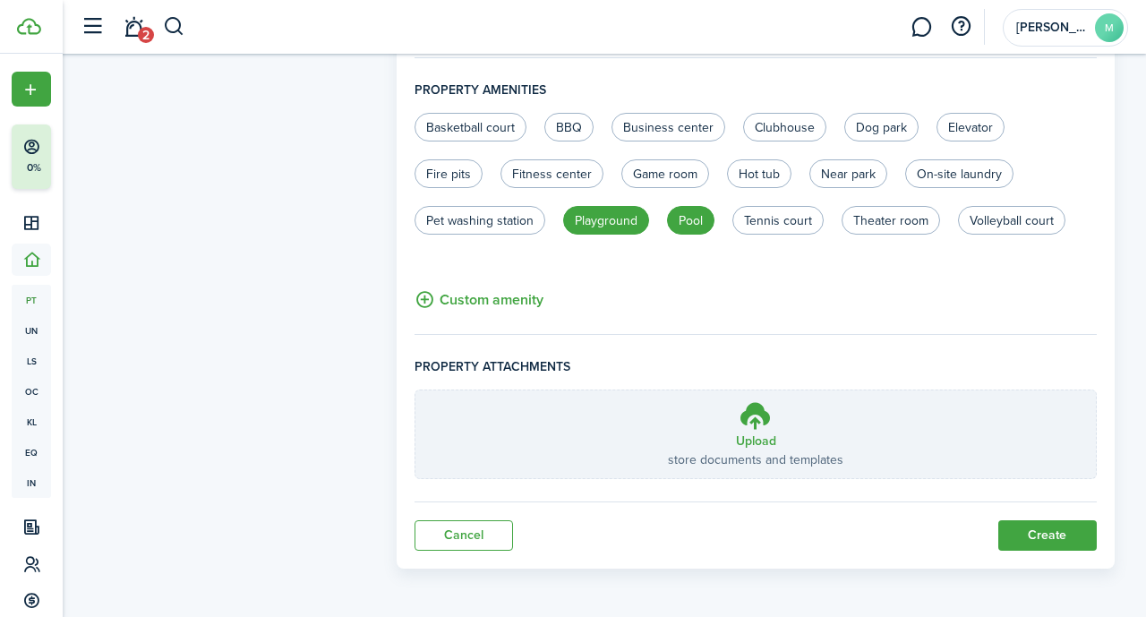
click at [507, 296] on button "Custom amenity" at bounding box center [479, 299] width 129 height 22
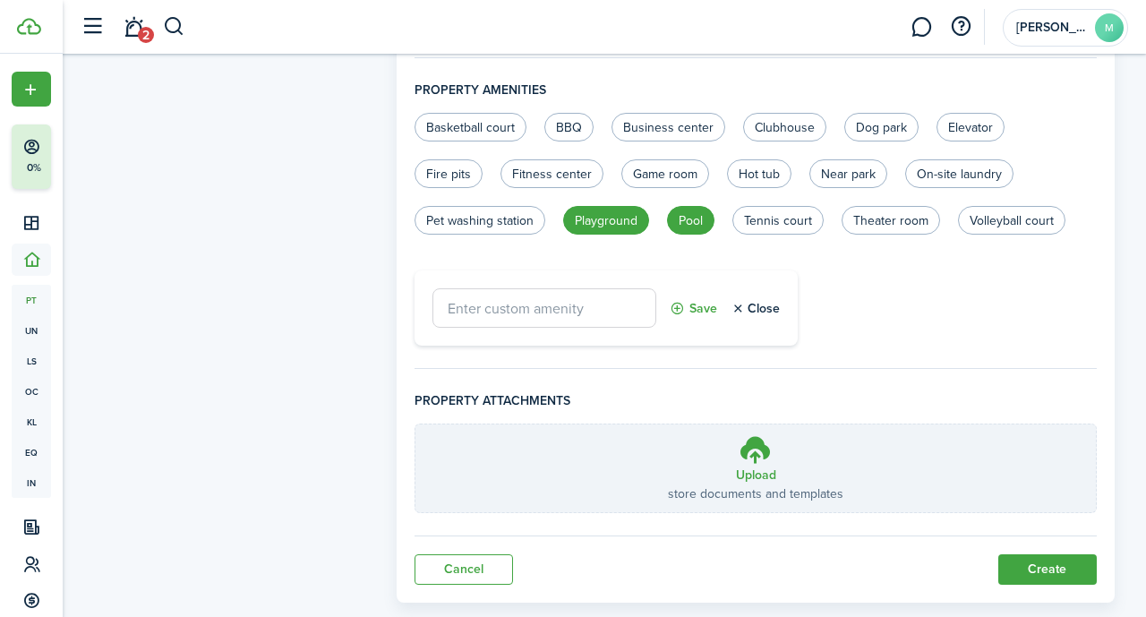
click at [586, 555] on button "Create" at bounding box center [1047, 569] width 98 height 30
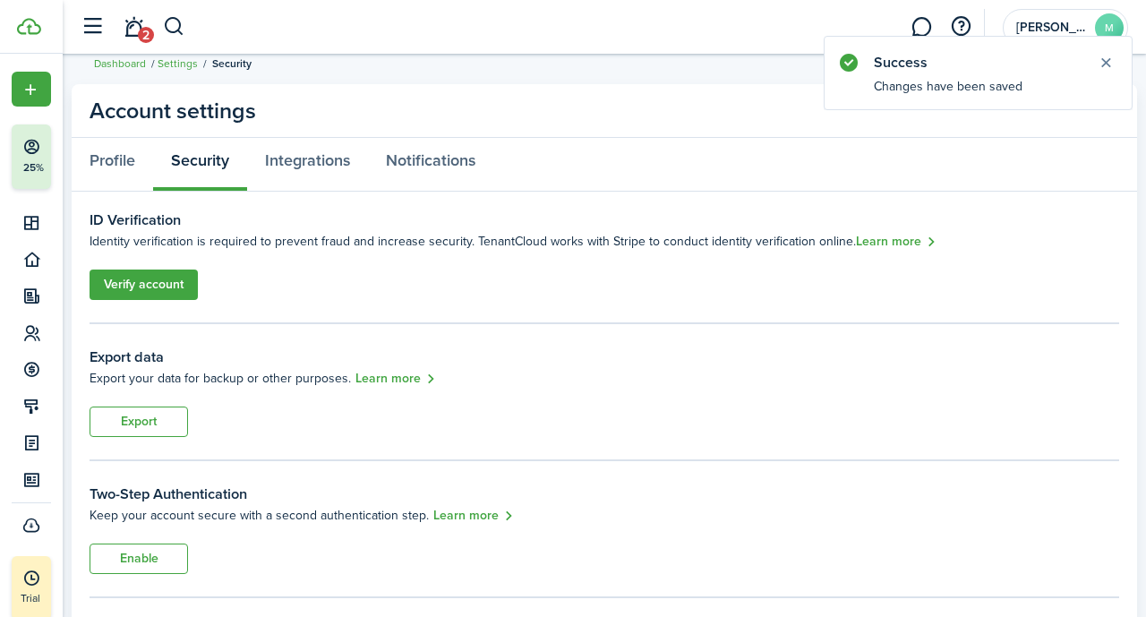
scroll to position [21, 0]
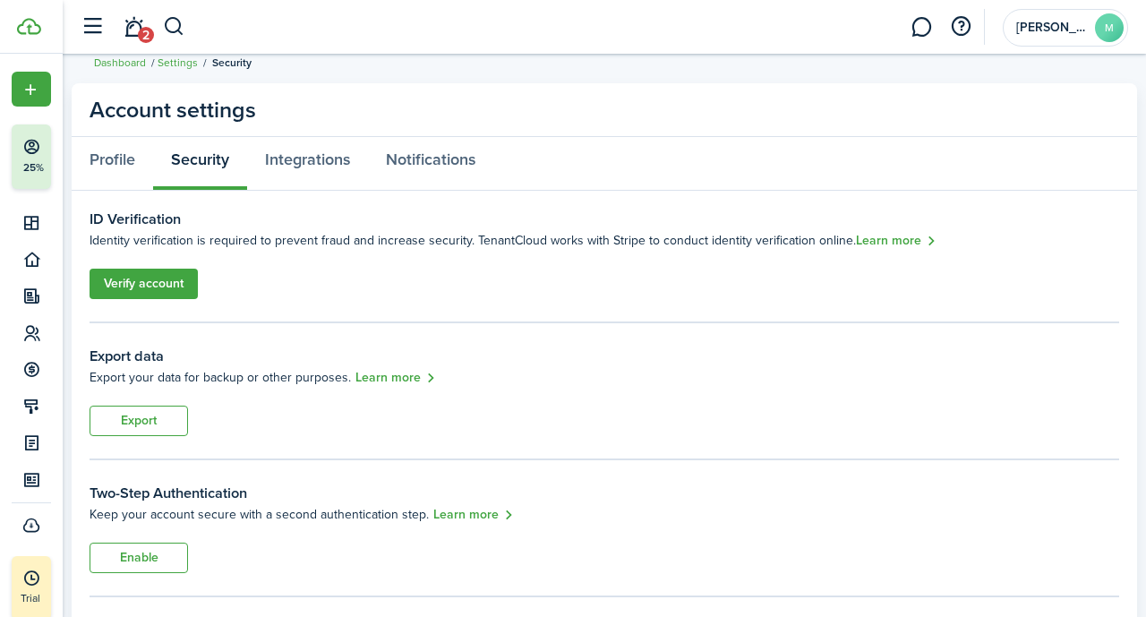
click at [172, 278] on link "Verify account" at bounding box center [144, 284] width 108 height 30
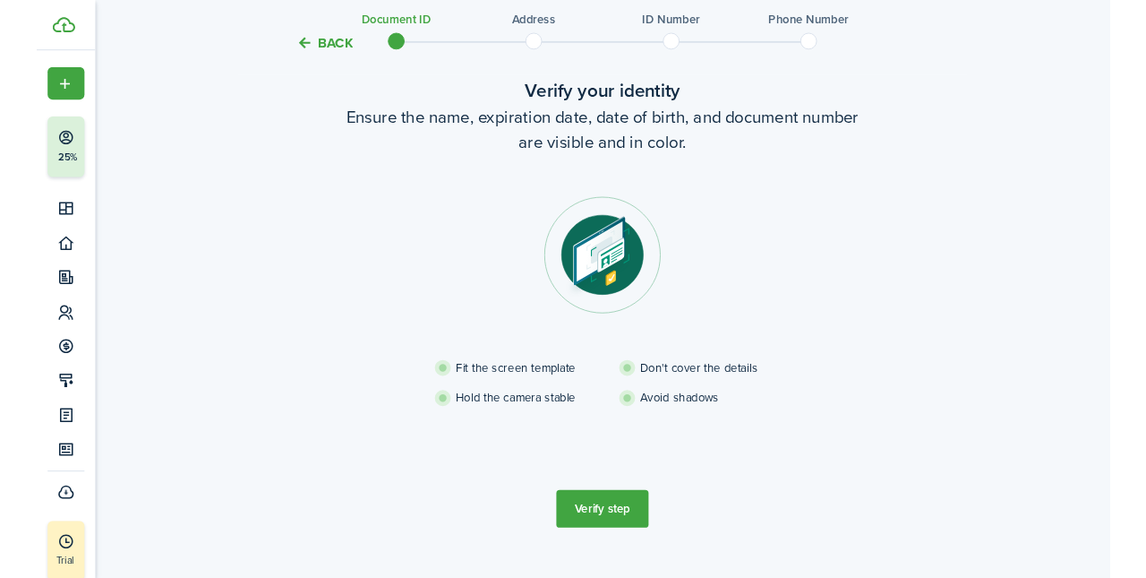
scroll to position [129, 0]
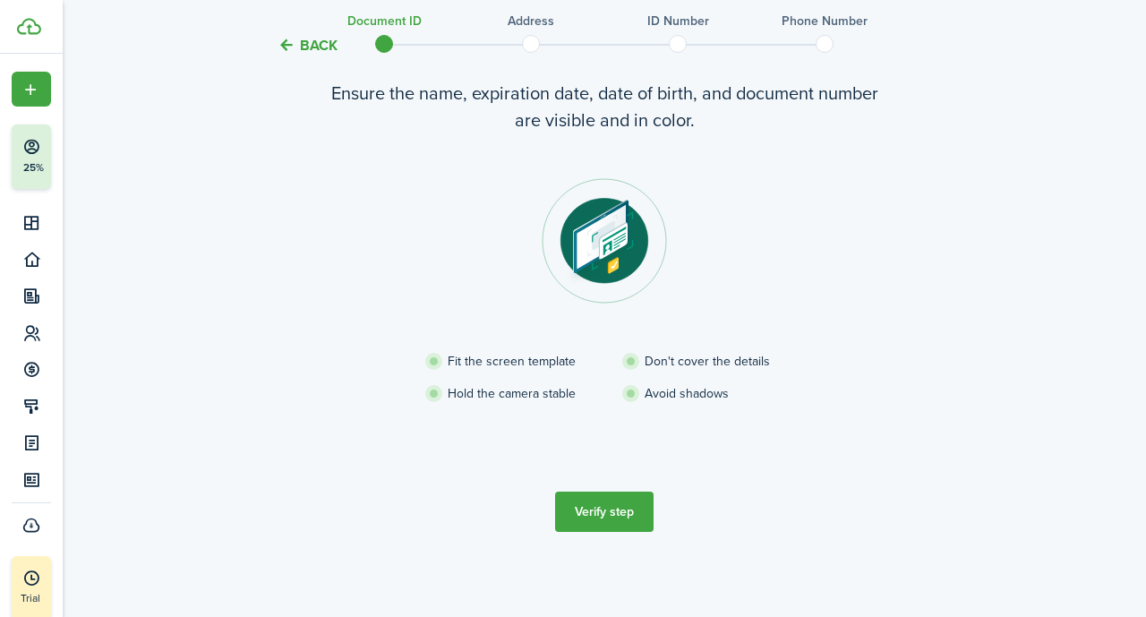
click at [586, 506] on button "Verify step" at bounding box center [604, 512] width 98 height 40
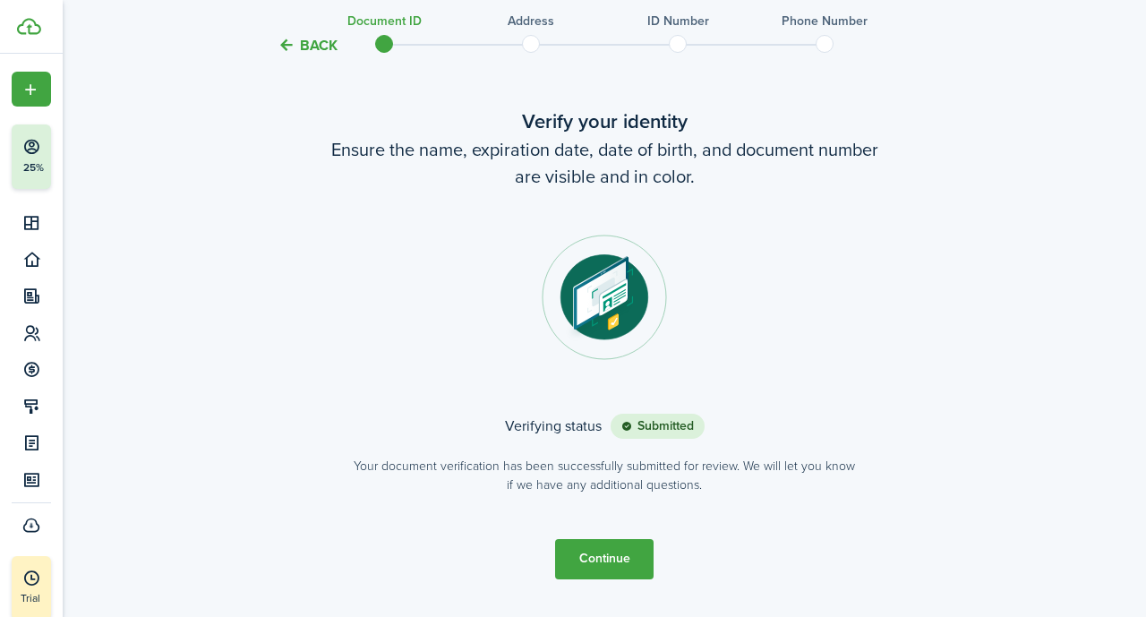
scroll to position [120, 0]
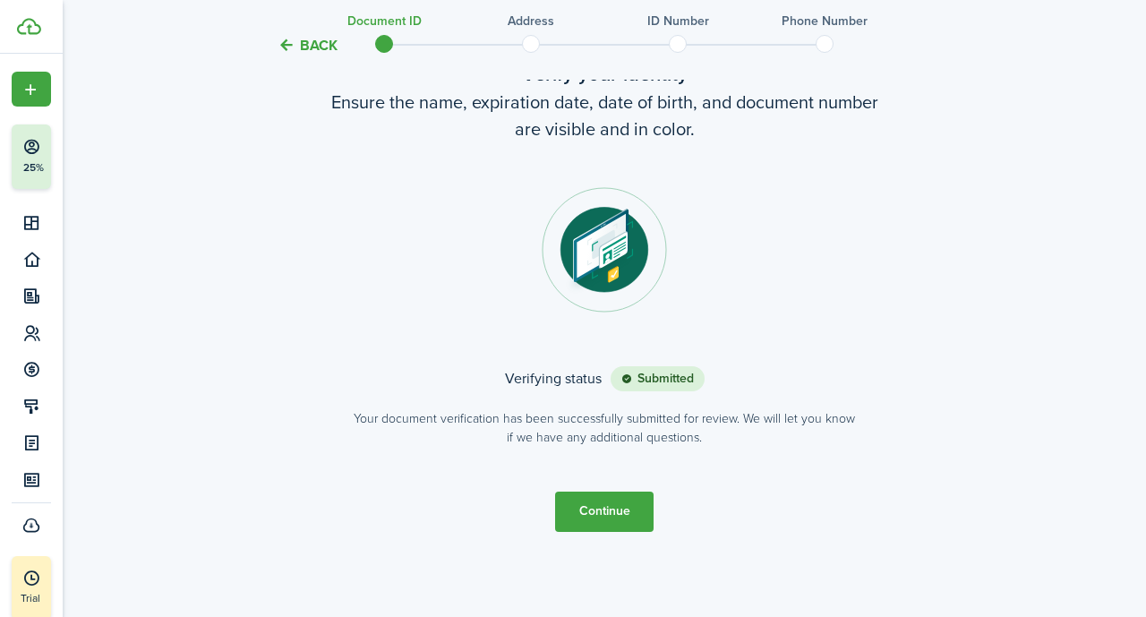
click at [586, 524] on button "Continue" at bounding box center [604, 512] width 98 height 40
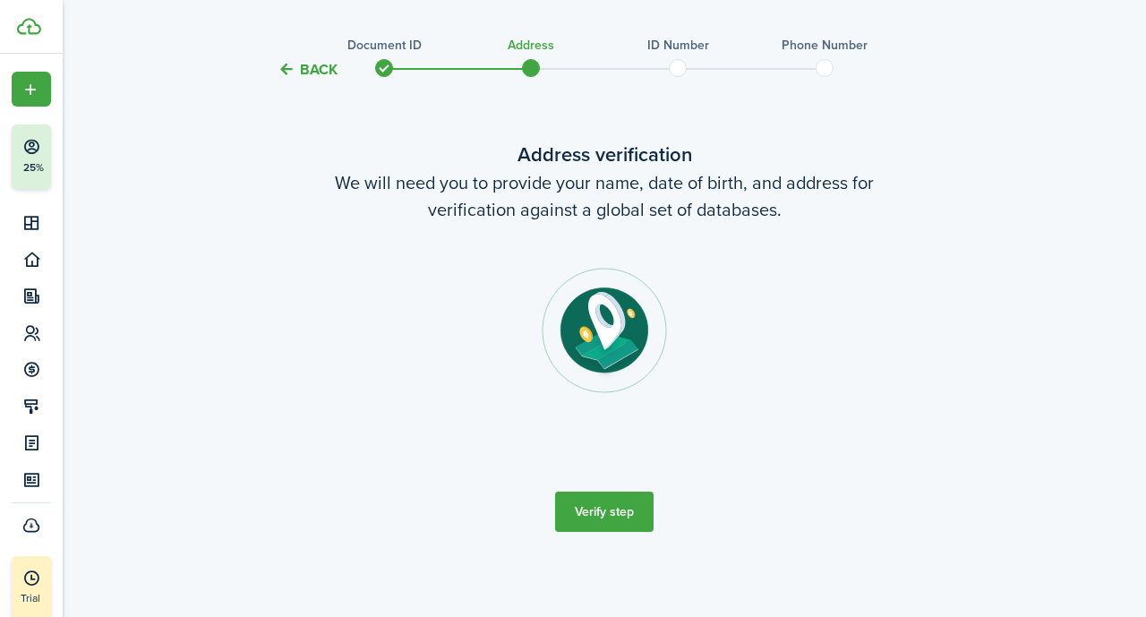
scroll to position [0, 0]
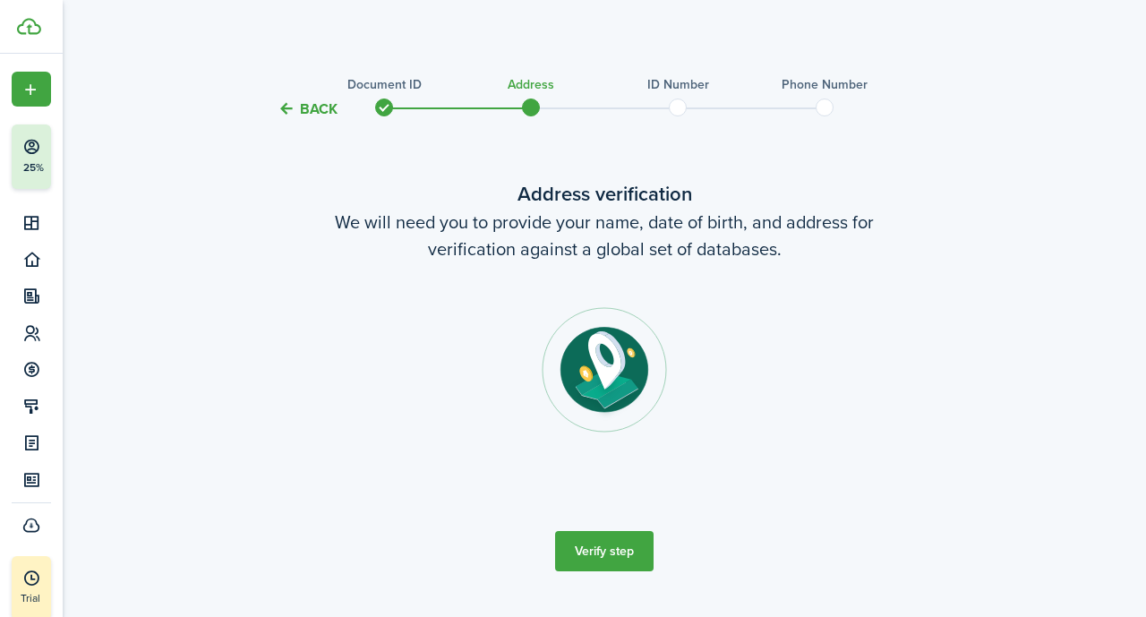
click at [586, 553] on button "Verify step" at bounding box center [604, 551] width 98 height 40
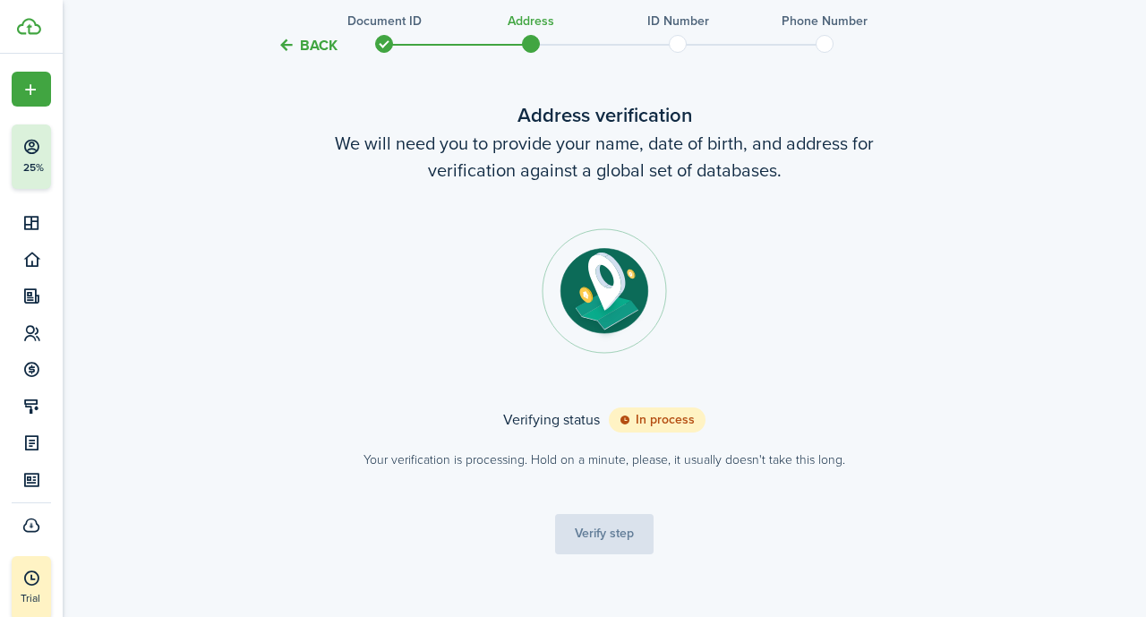
scroll to position [101, 0]
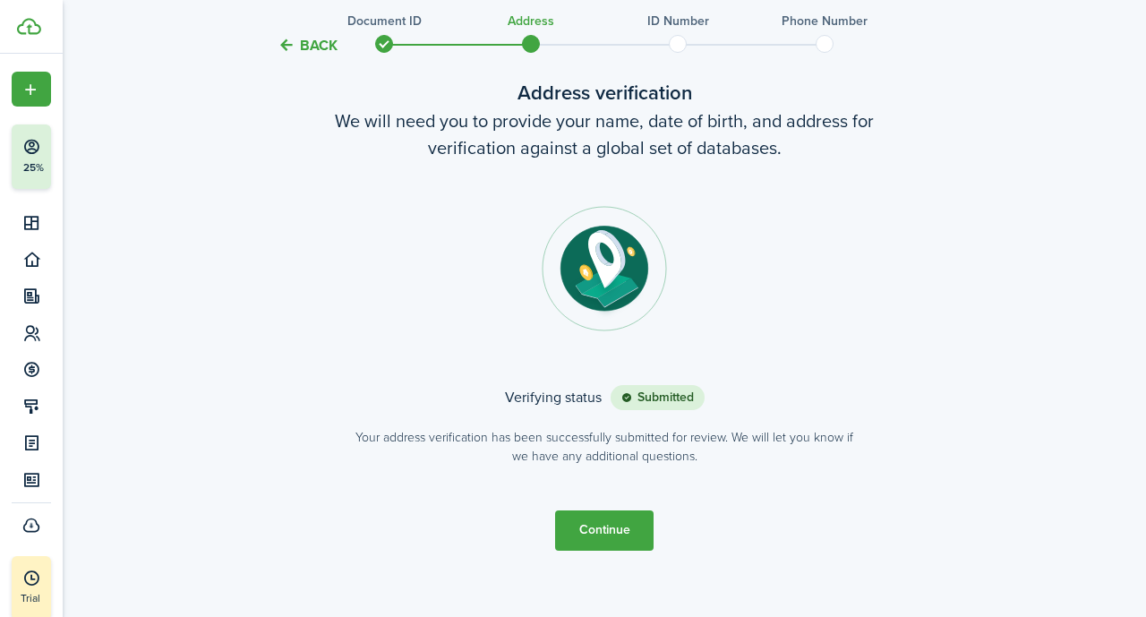
click at [586, 535] on button "Continue" at bounding box center [604, 530] width 98 height 40
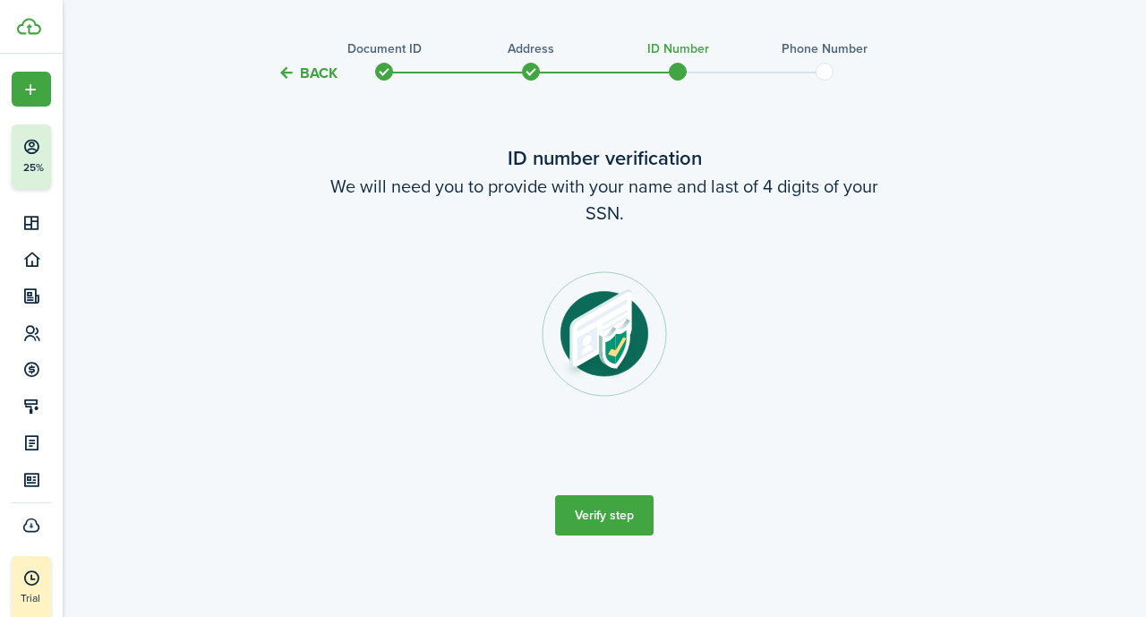
scroll to position [39, 0]
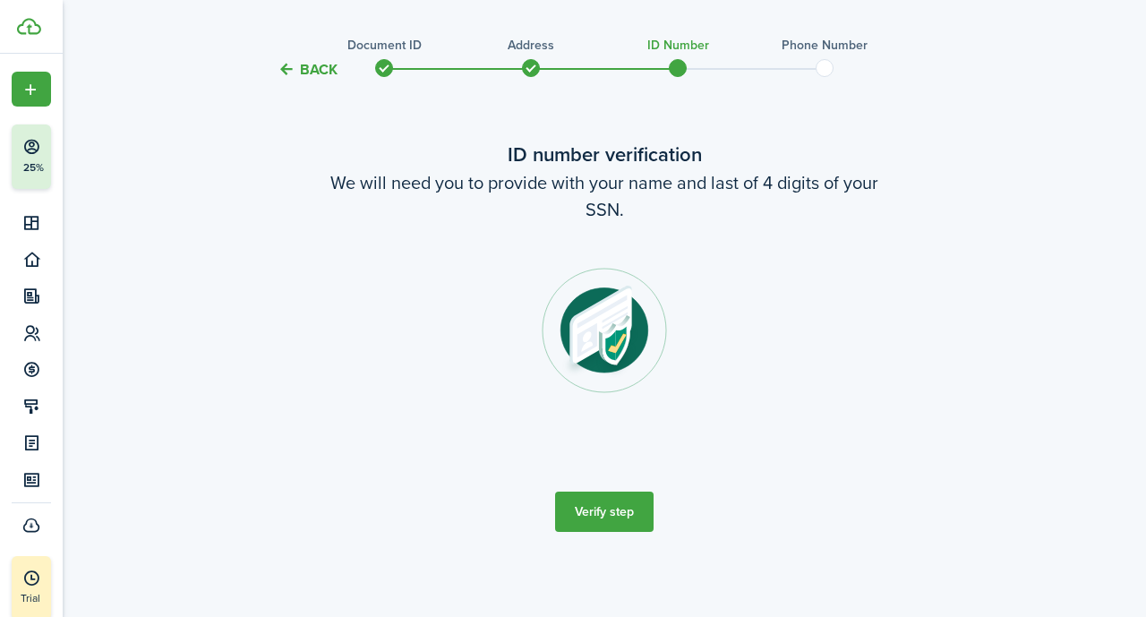
click at [586, 506] on button "Verify step" at bounding box center [604, 512] width 98 height 40
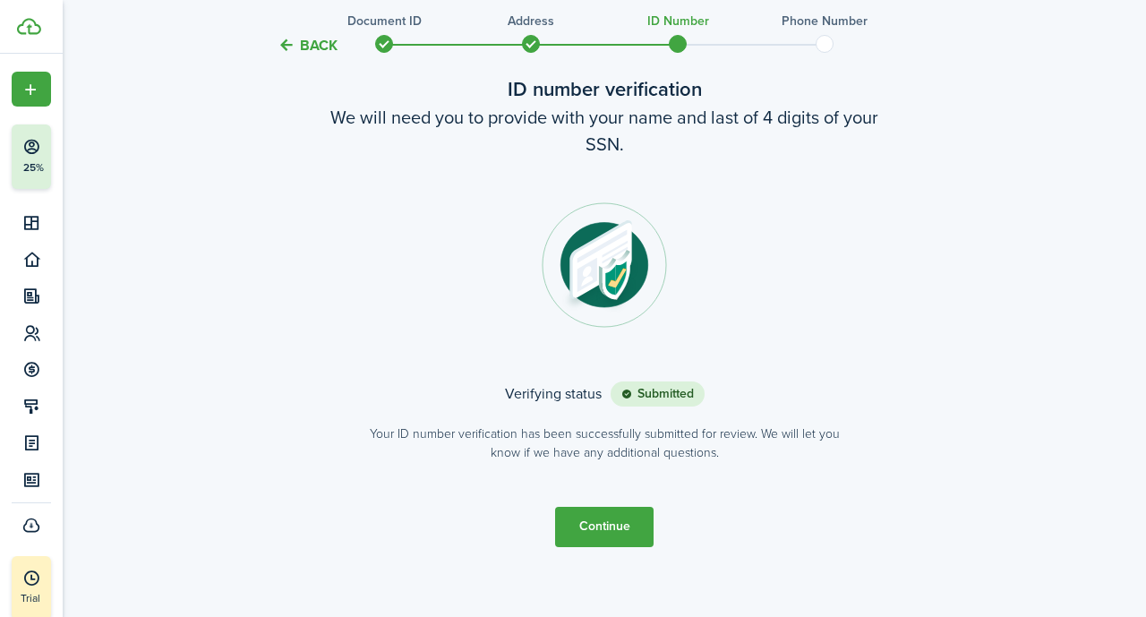
scroll to position [120, 0]
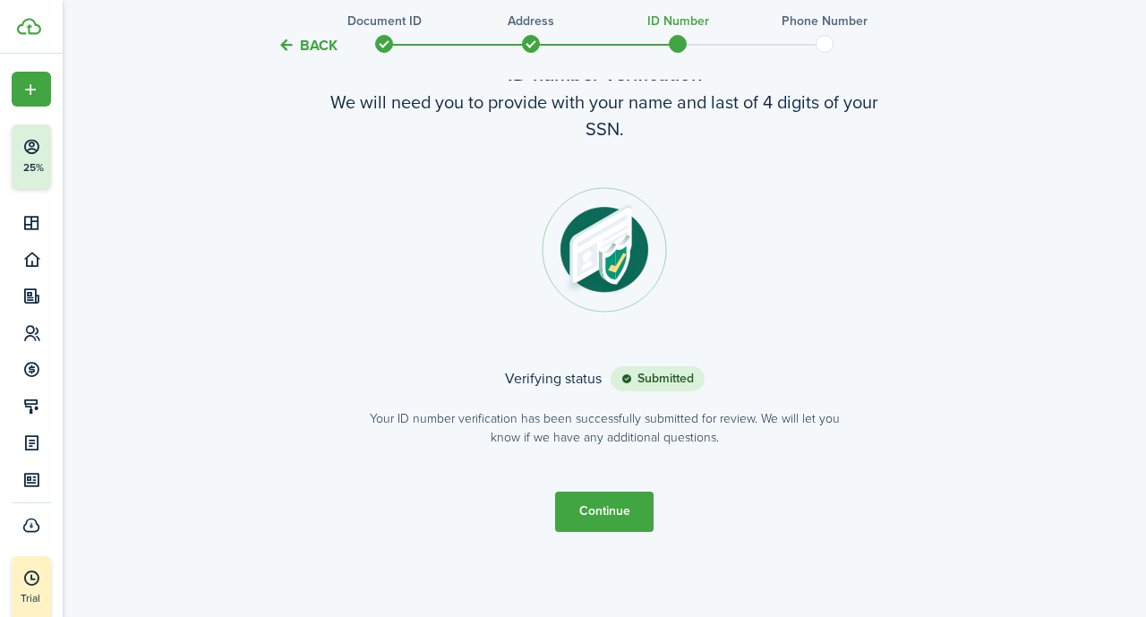
click at [586, 518] on button "Continue" at bounding box center [604, 512] width 98 height 40
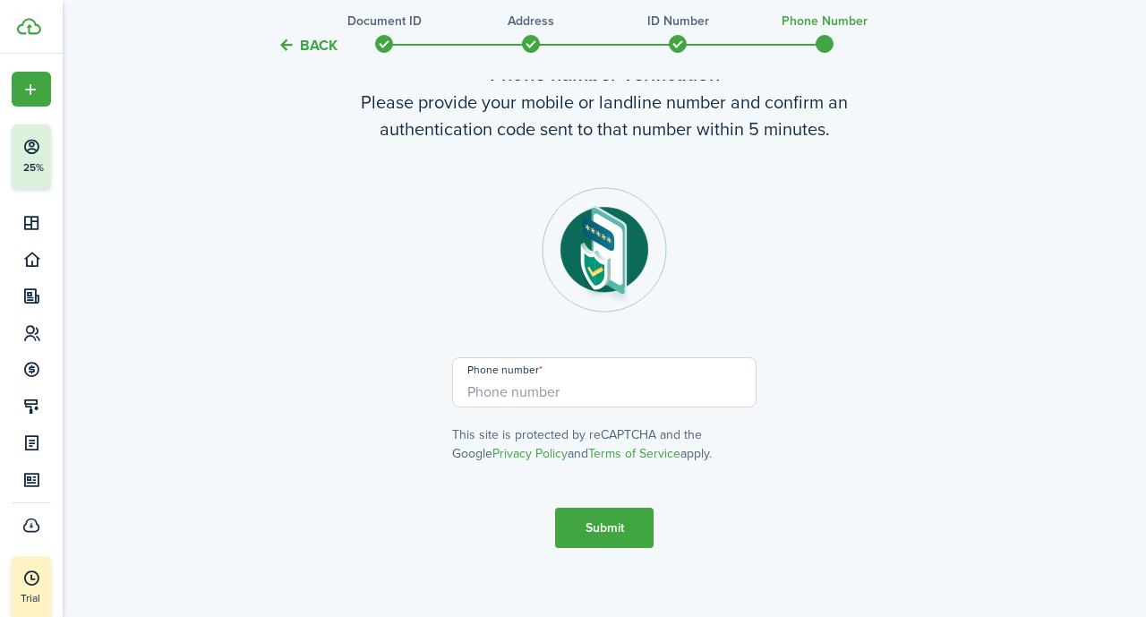
scroll to position [0, 0]
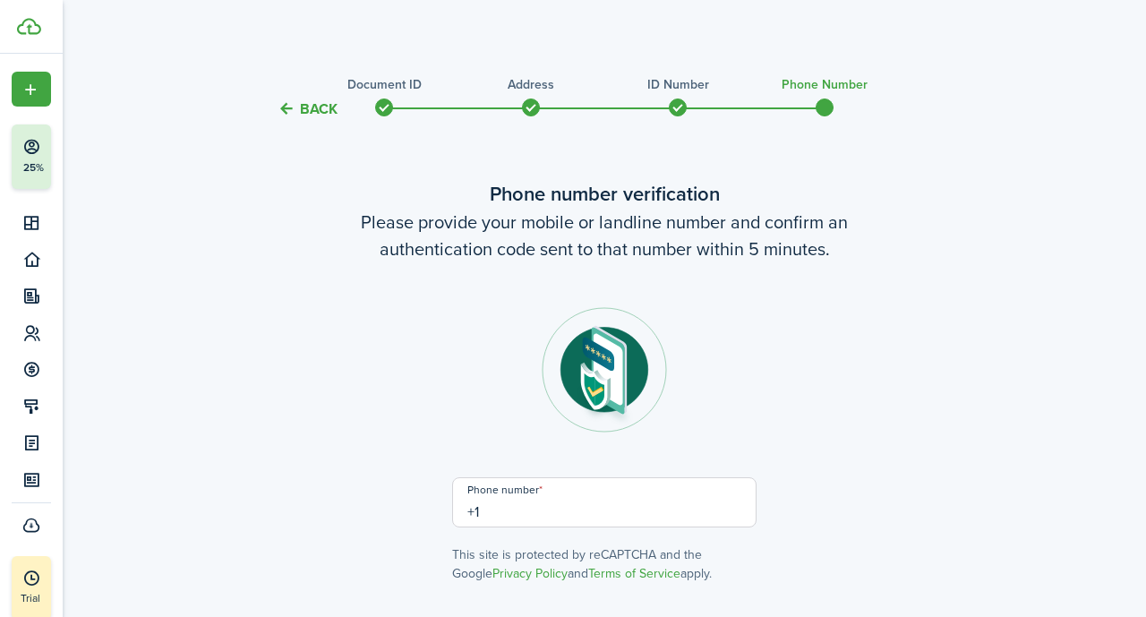
click at [586, 518] on input "+1" at bounding box center [604, 502] width 304 height 50
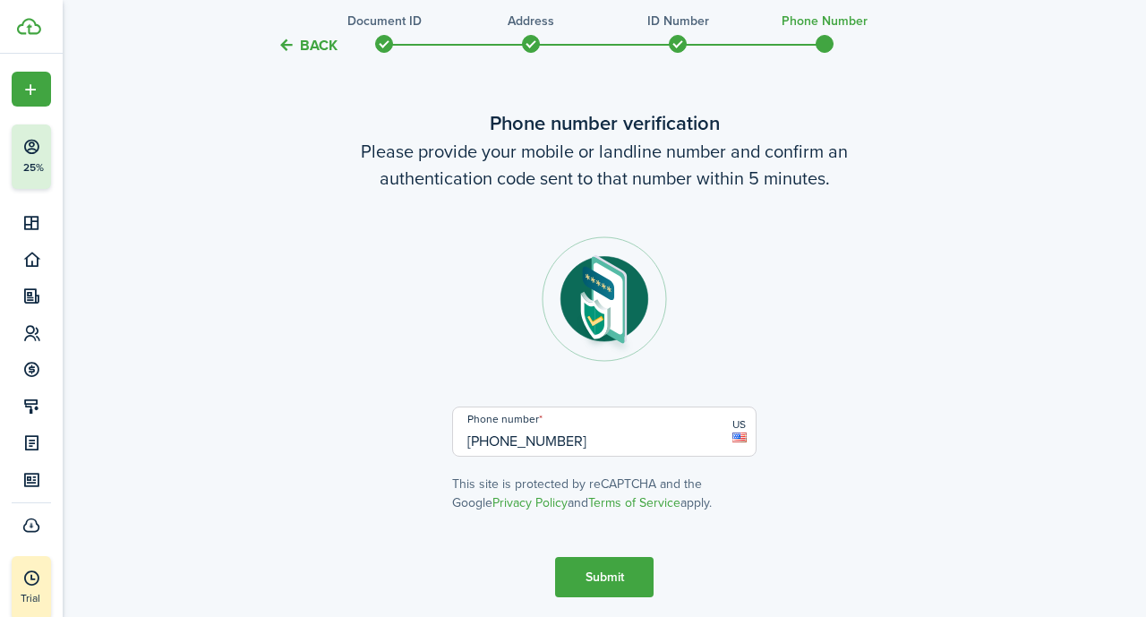
scroll to position [136, 0]
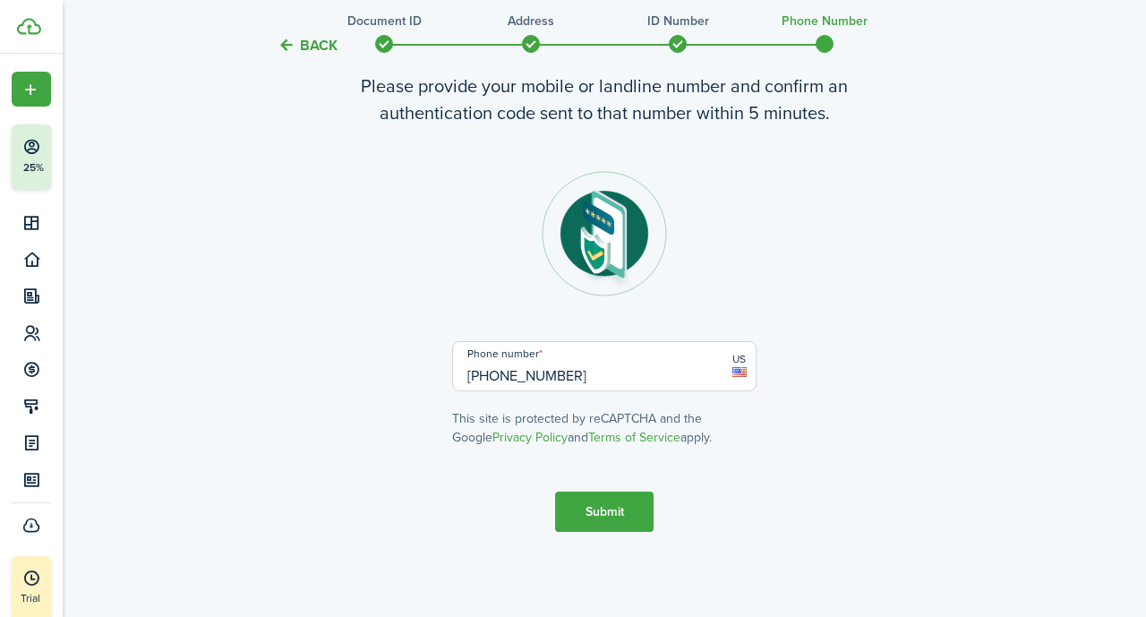
type input "[PHONE_NUMBER]"
click at [586, 519] on button "Submit" at bounding box center [604, 512] width 98 height 40
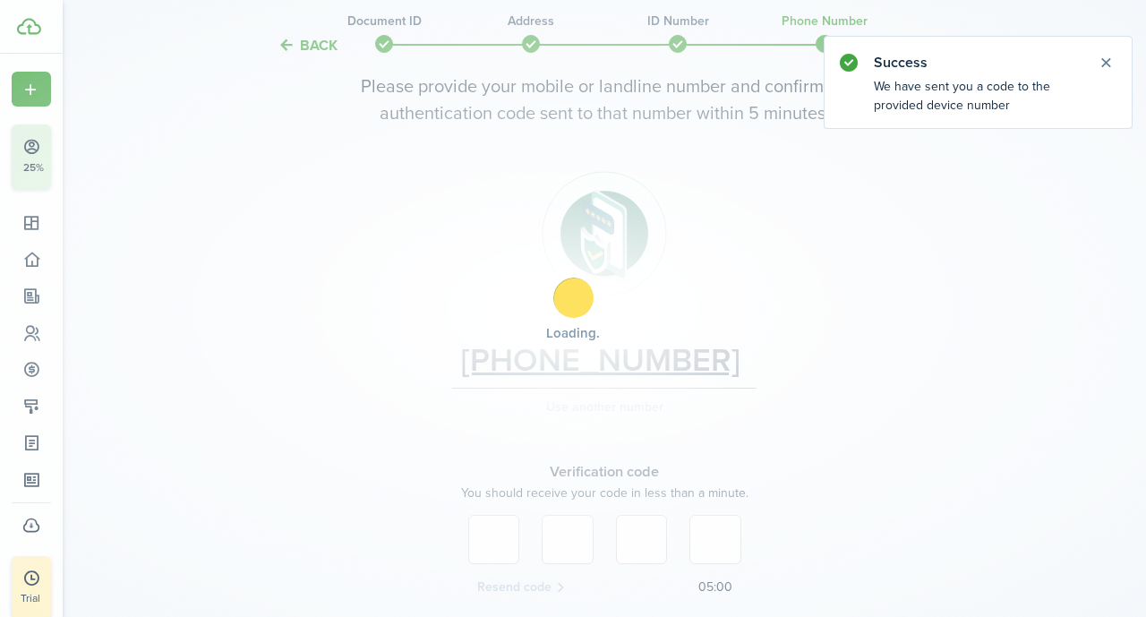
scroll to position [287, 0]
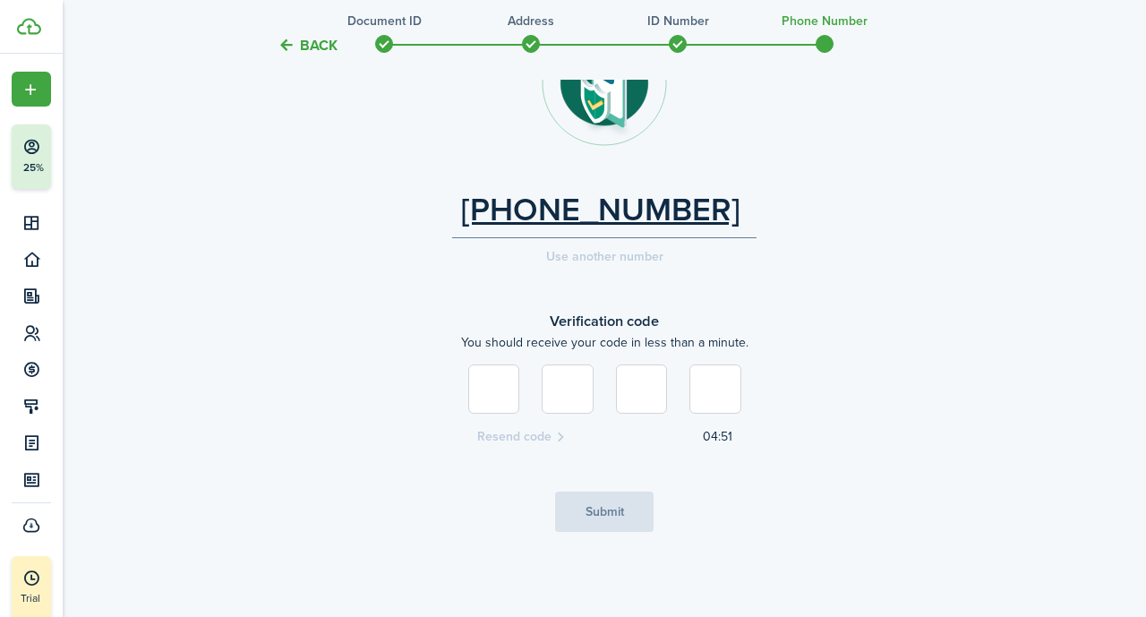
click at [538, 438] on div "Resend code 04:51" at bounding box center [604, 437] width 255 height 21
click at [575, 258] on div "Use another number" at bounding box center [604, 256] width 304 height 19
click at [580, 191] on link "[PHONE_NUMBER]" at bounding box center [600, 210] width 279 height 38
click at [281, 46] on button "Back" at bounding box center [308, 45] width 60 height 19
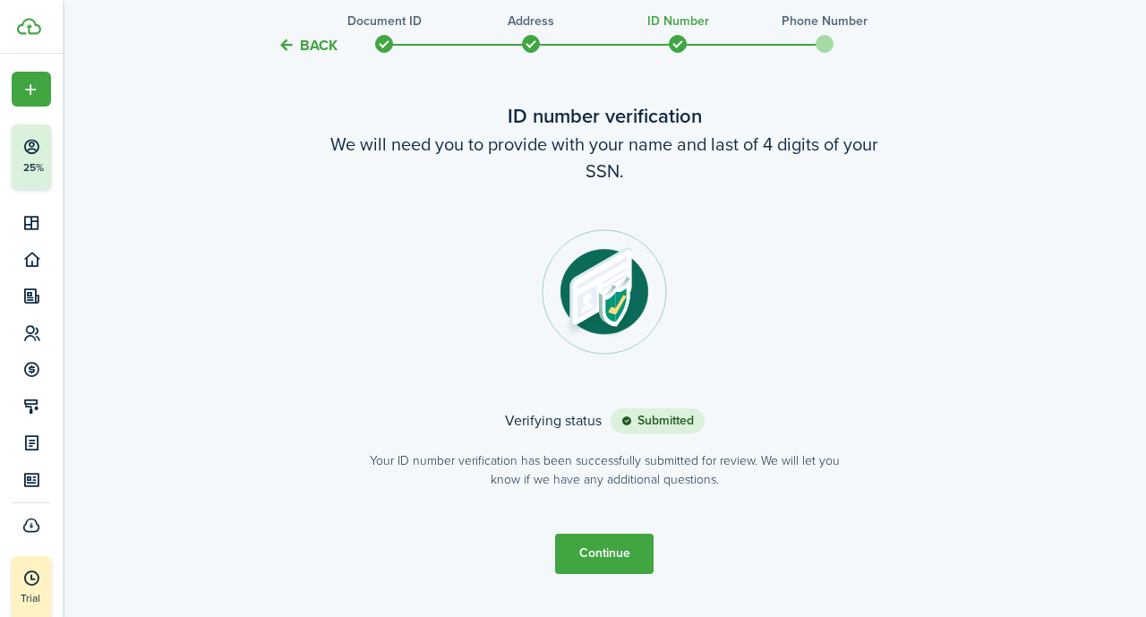
scroll to position [120, 0]
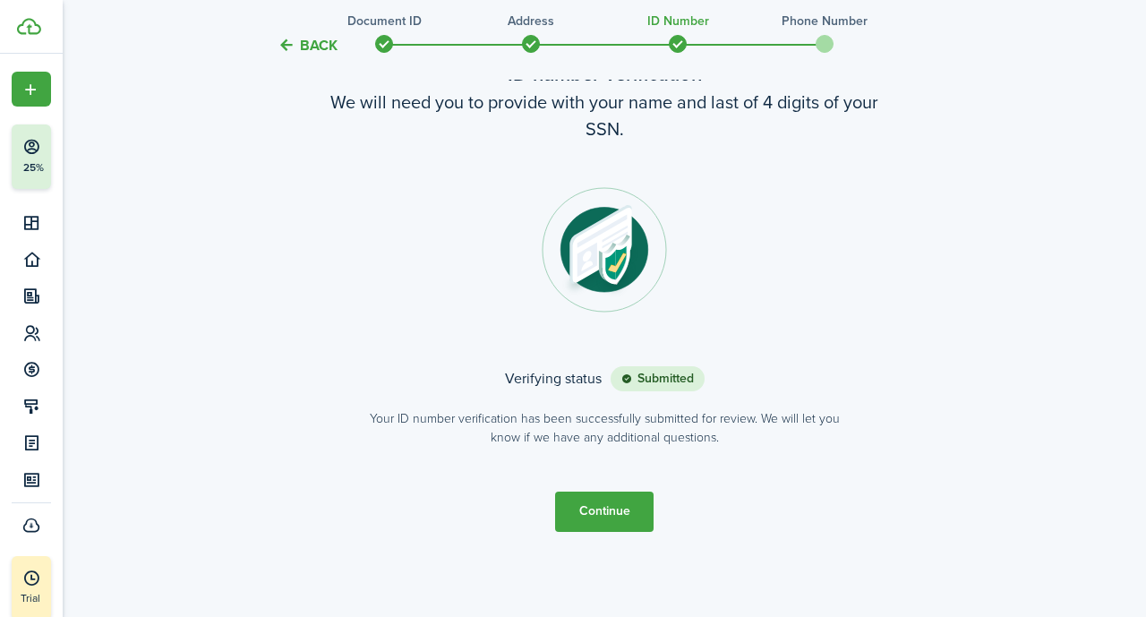
click at [586, 508] on button "Continue" at bounding box center [604, 512] width 98 height 40
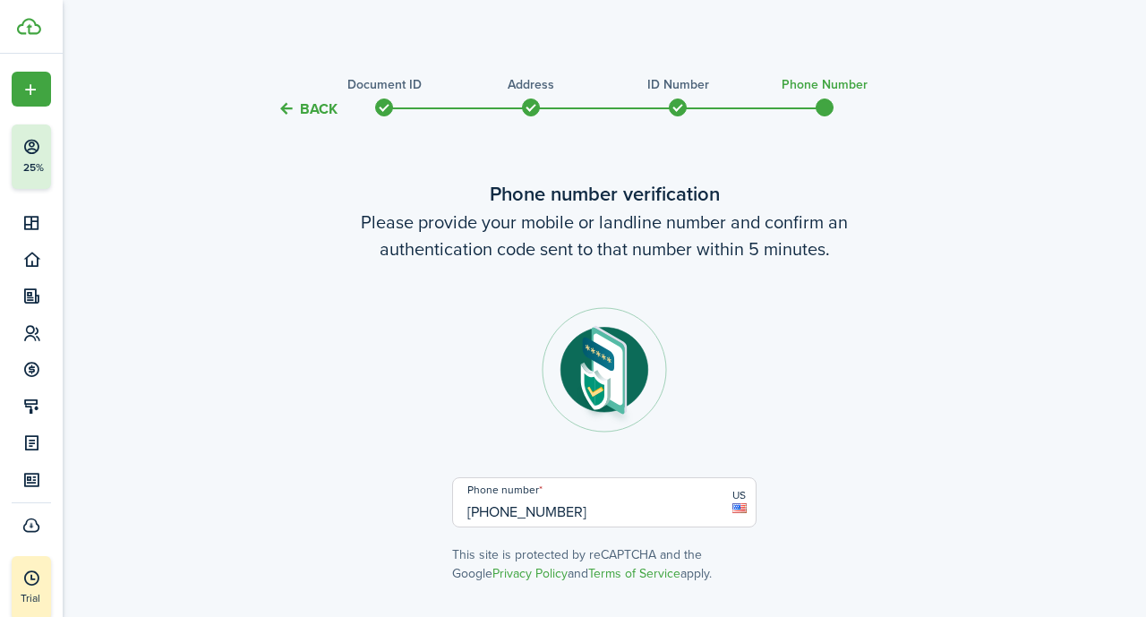
click at [551, 513] on input "[PHONE_NUMBER]" at bounding box center [604, 502] width 304 height 50
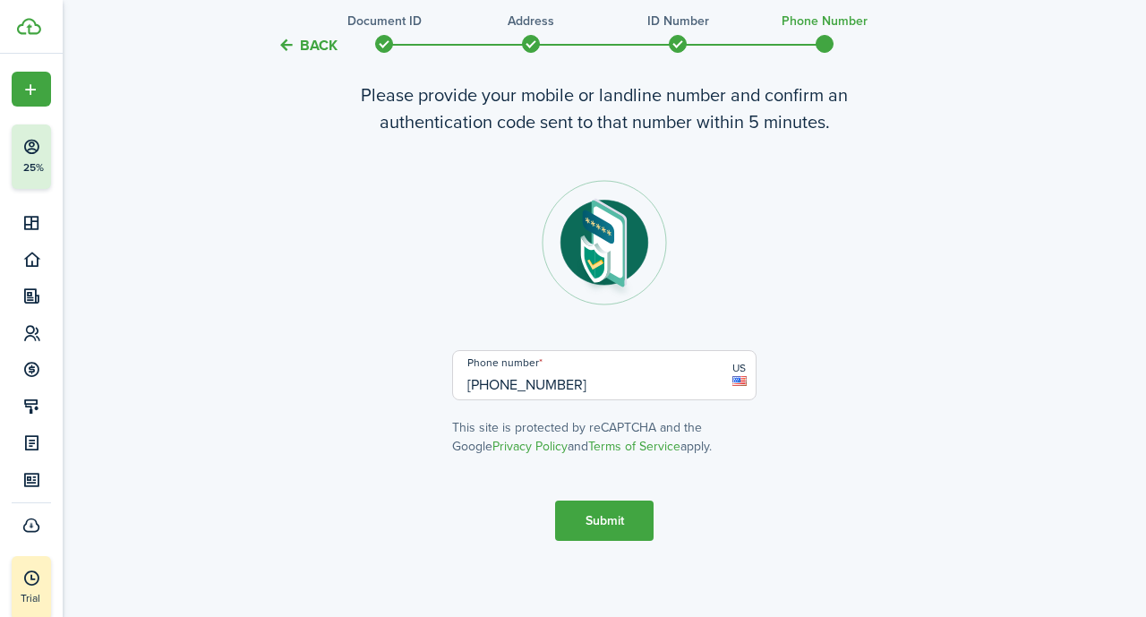
scroll to position [136, 0]
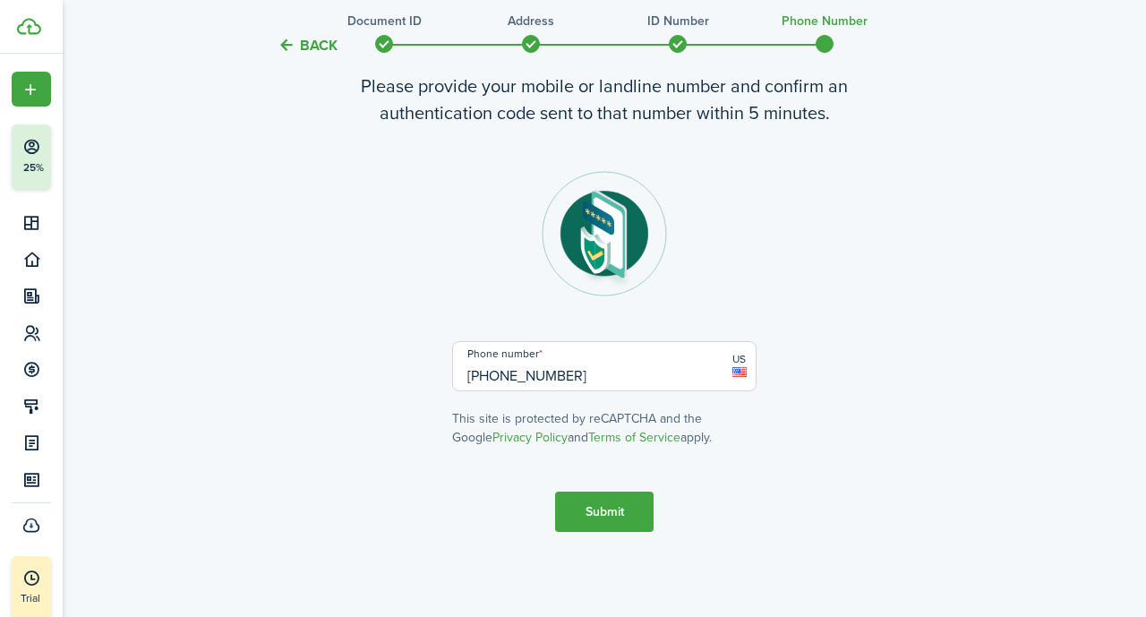
type input "[PHONE_NUMBER]"
click at [586, 512] on button "Submit" at bounding box center [604, 512] width 98 height 40
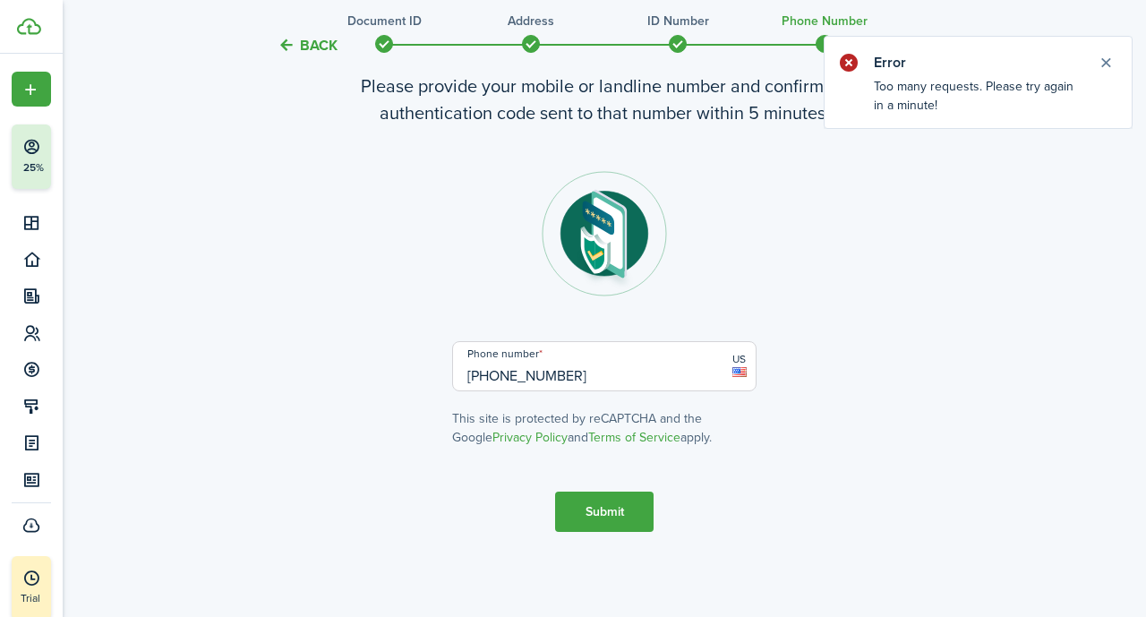
click at [586, 63] on button "Close notify" at bounding box center [1105, 62] width 25 height 25
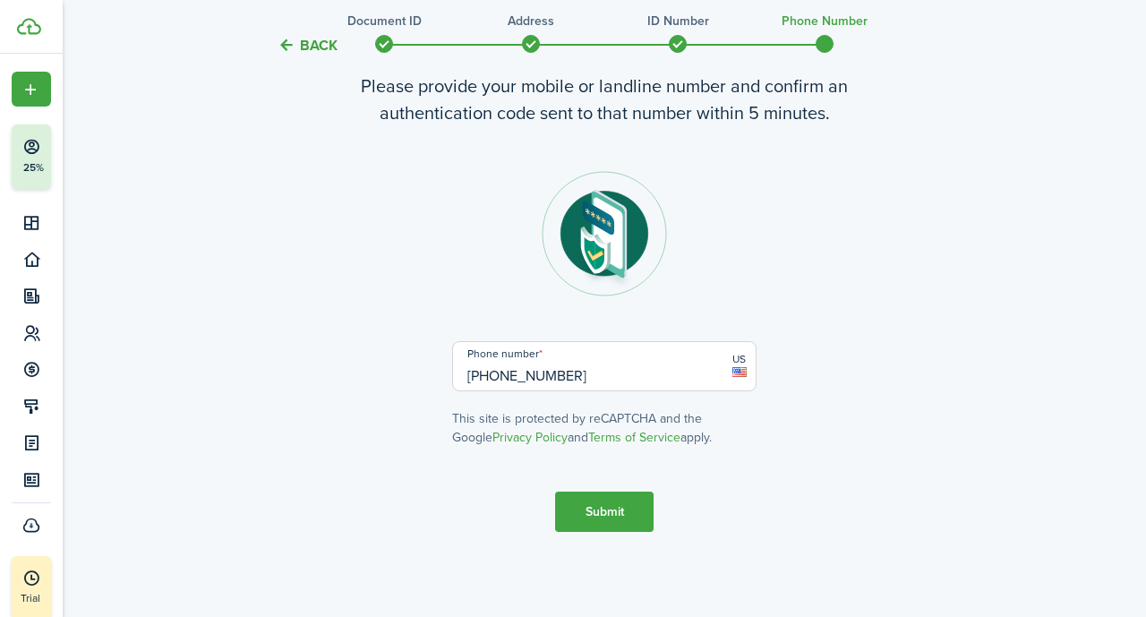
click at [586, 519] on button "Submit" at bounding box center [604, 512] width 98 height 40
click at [586, 501] on button "Submit" at bounding box center [604, 512] width 98 height 40
